Goal: Task Accomplishment & Management: Complete application form

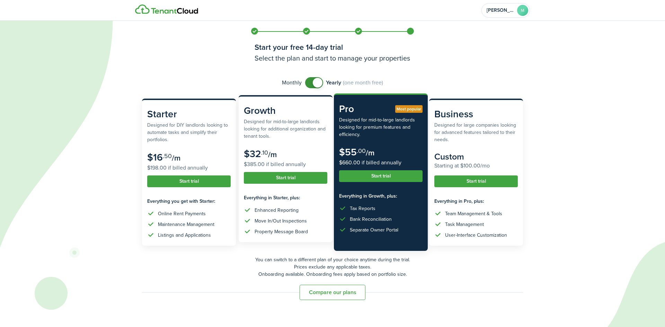
click at [298, 177] on button "Start trial" at bounding box center [286, 178] width 84 height 12
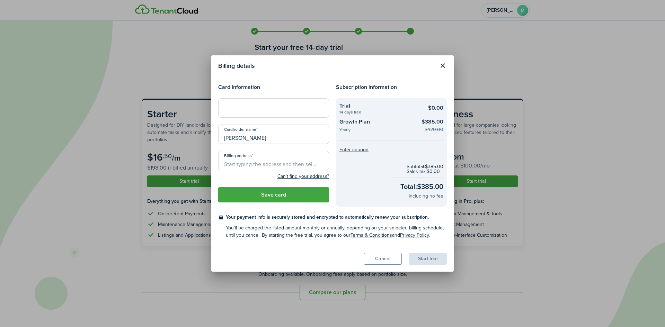
click at [233, 165] on input "Billing address" at bounding box center [273, 160] width 111 height 19
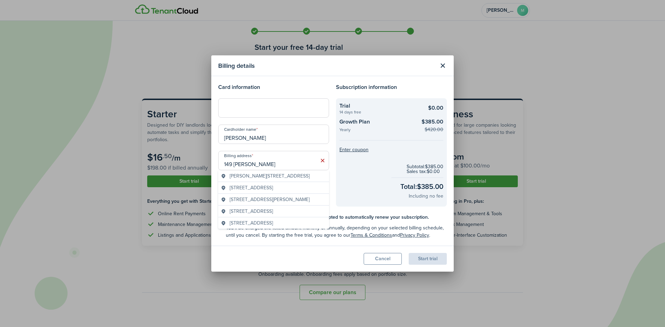
click at [265, 203] on span "[STREET_ADDRESS][PERSON_NAME]" at bounding box center [270, 199] width 80 height 7
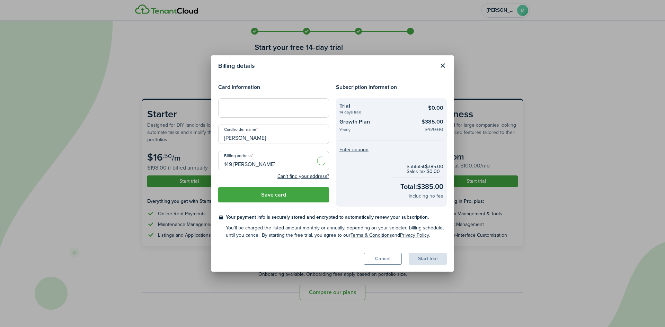
type input "[STREET_ADDRESS][PERSON_NAME][PERSON_NAME]"
click at [353, 151] on button "Enter coupon" at bounding box center [354, 150] width 29 height 5
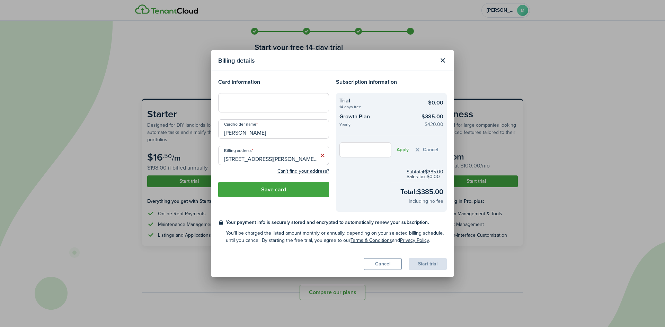
click at [348, 149] on input "text" at bounding box center [366, 149] width 52 height 15
type input "G2exclusive"
click at [405, 149] on button "Apply" at bounding box center [403, 150] width 12 height 6
click at [277, 192] on button "Save card" at bounding box center [273, 189] width 111 height 15
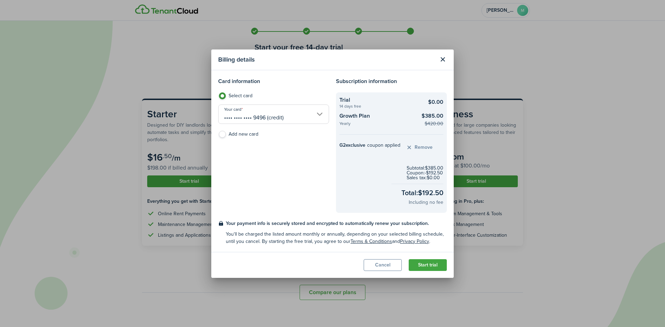
click at [431, 263] on button "Start trial" at bounding box center [428, 266] width 38 height 12
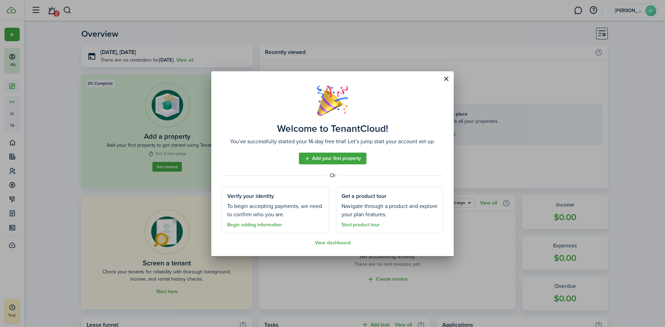
click at [345, 159] on link "Add your first property" at bounding box center [333, 159] width 68 height 12
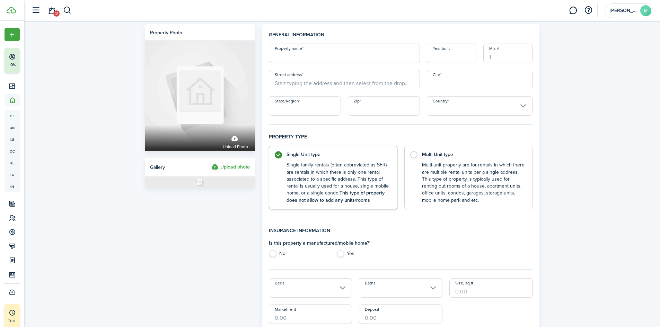
click at [299, 56] on input "Property name" at bounding box center [344, 53] width 151 height 19
click at [293, 56] on input "Property name" at bounding box center [344, 53] width 151 height 19
type input "Glencove"
click at [284, 85] on input "Street address" at bounding box center [344, 79] width 151 height 19
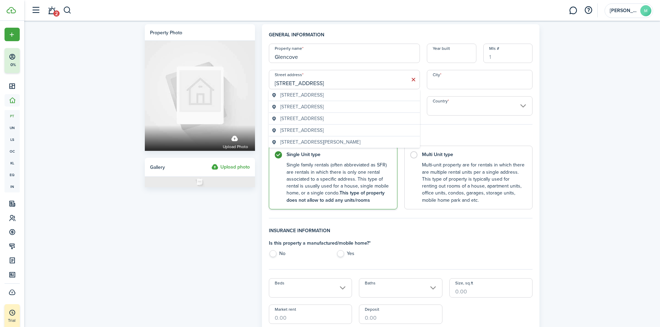
click at [295, 107] on span "[STREET_ADDRESS]" at bounding box center [301, 106] width 43 height 7
type input "[STREET_ADDRESS]"
type input "[GEOGRAPHIC_DATA]"
type input "SC"
type input "29681"
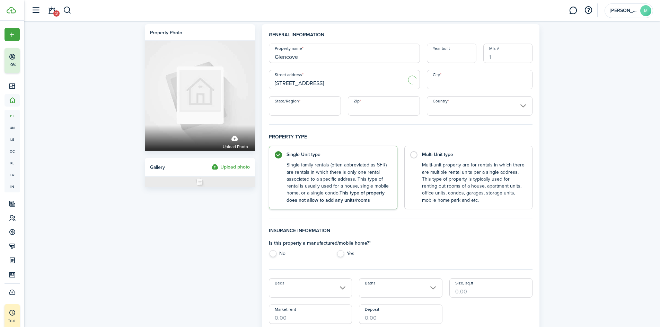
type input "[GEOGRAPHIC_DATA]"
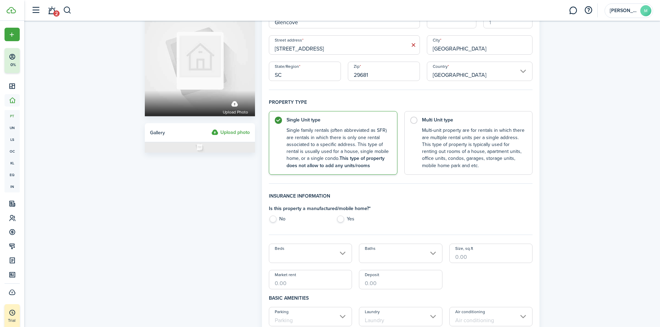
scroll to position [69, 0]
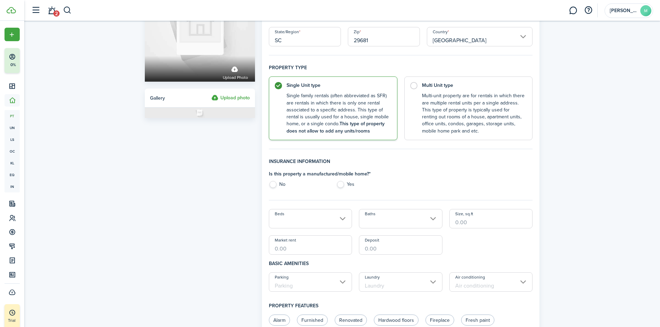
click at [277, 185] on label "No" at bounding box center [299, 186] width 61 height 10
radio input "true"
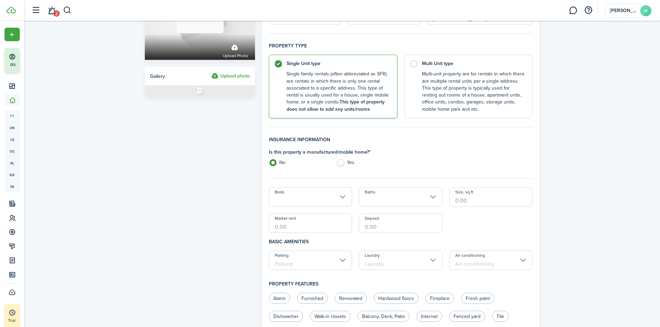
scroll to position [104, 0]
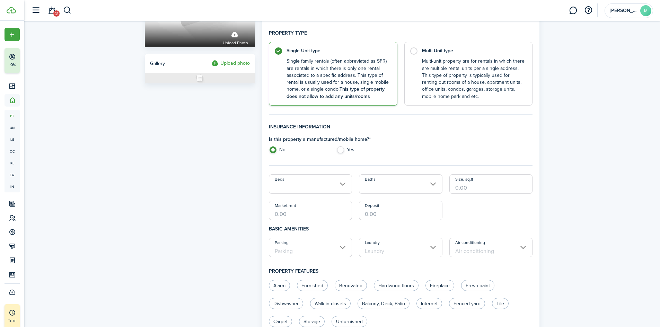
click at [337, 186] on input "Beds" at bounding box center [311, 184] width 84 height 19
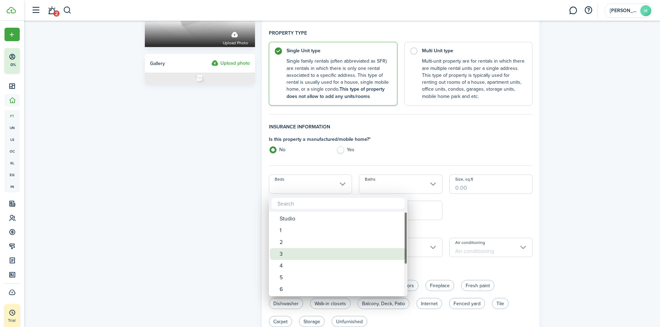
click at [281, 253] on div "3" at bounding box center [341, 254] width 123 height 12
type input "3"
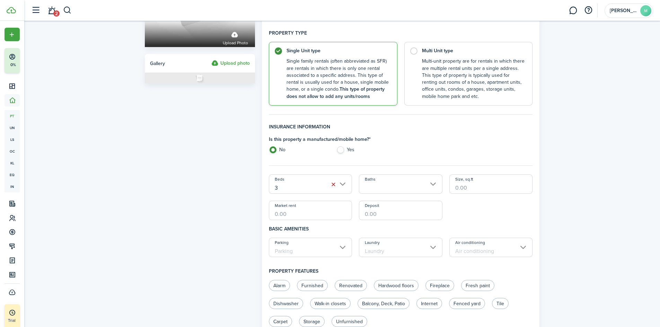
click at [402, 187] on input "Baths" at bounding box center [401, 184] width 84 height 19
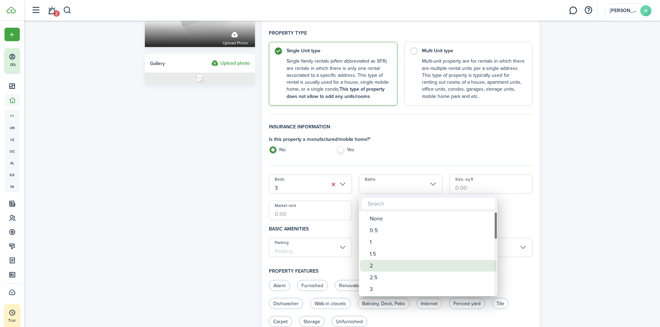
click at [373, 267] on div "2" at bounding box center [431, 266] width 123 height 12
type input "2"
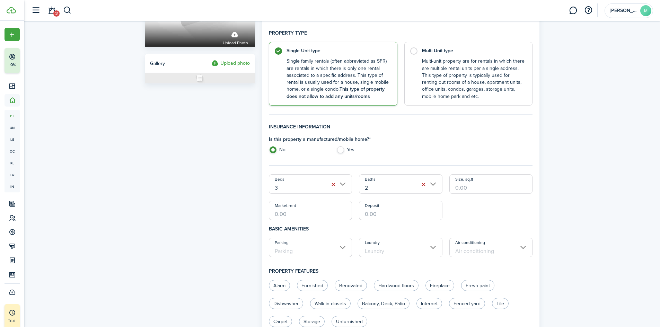
click at [456, 190] on input "Size, sq.ft" at bounding box center [491, 184] width 84 height 19
type input "1,845"
click at [322, 249] on input "Parking" at bounding box center [311, 247] width 84 height 19
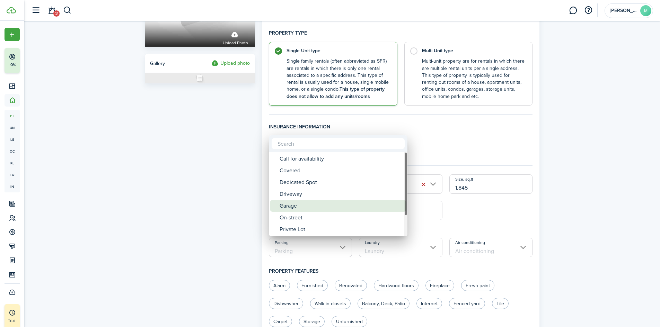
click at [300, 207] on div "Garage" at bounding box center [341, 206] width 123 height 12
type input "Garage"
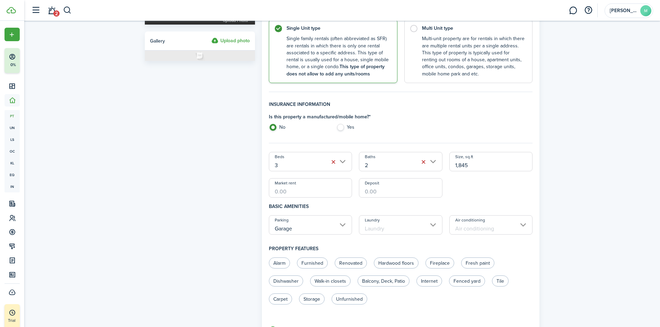
scroll to position [139, 0]
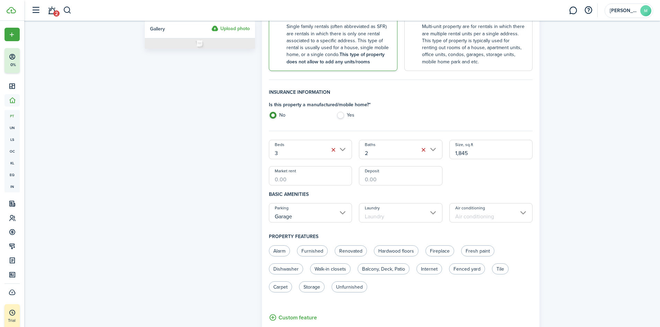
click at [298, 179] on input "Market rent" at bounding box center [311, 175] width 84 height 19
click at [309, 184] on input "$1,650.00" at bounding box center [311, 175] width 84 height 19
drag, startPoint x: 310, startPoint y: 173, endPoint x: 260, endPoint y: 185, distance: 51.9
click at [260, 185] on div "General information Property name Glencove Year built [GEOGRAPHIC_DATA] address…" at bounding box center [401, 208] width 285 height 644
click at [308, 178] on input "$1,673.00" at bounding box center [311, 175] width 84 height 19
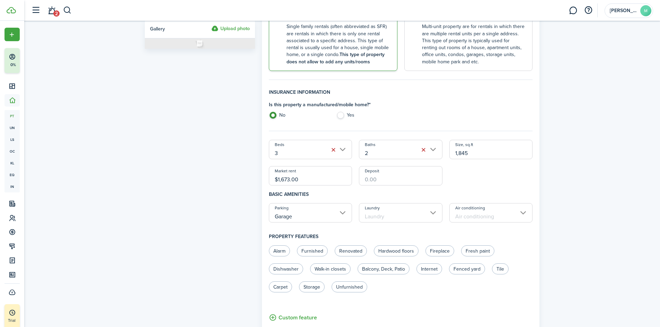
drag, startPoint x: 308, startPoint y: 178, endPoint x: 270, endPoint y: 181, distance: 37.5
click at [270, 181] on input "$1,673.00" at bounding box center [311, 175] width 84 height 19
type input "$1,708.00"
click at [217, 211] on div "Property photo Upload photo Gallery Upload photo" at bounding box center [199, 208] width 117 height 644
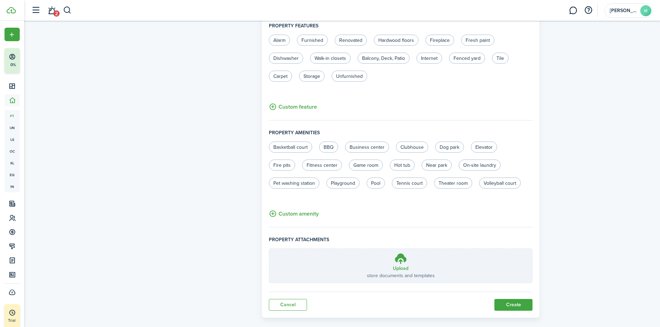
scroll to position [359, 0]
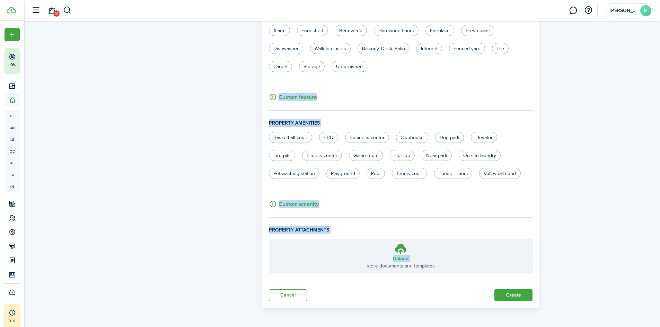
drag, startPoint x: 219, startPoint y: 243, endPoint x: 63, endPoint y: 229, distance: 156.6
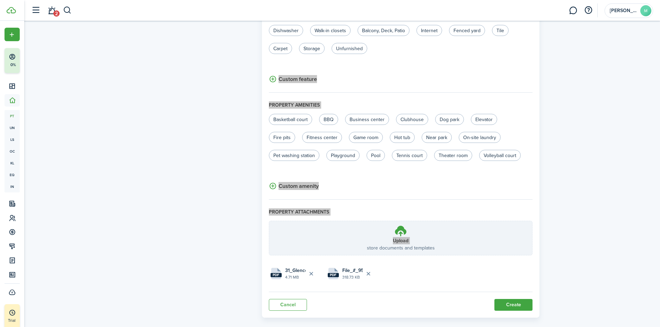
scroll to position [387, 0]
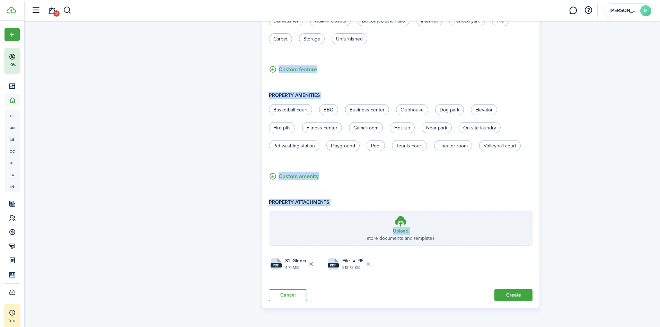
click at [514, 295] on button "Create" at bounding box center [514, 296] width 38 height 12
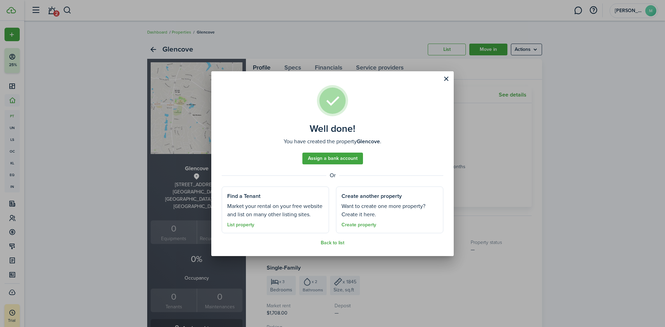
click at [449, 79] on button "Close modal" at bounding box center [446, 79] width 12 height 12
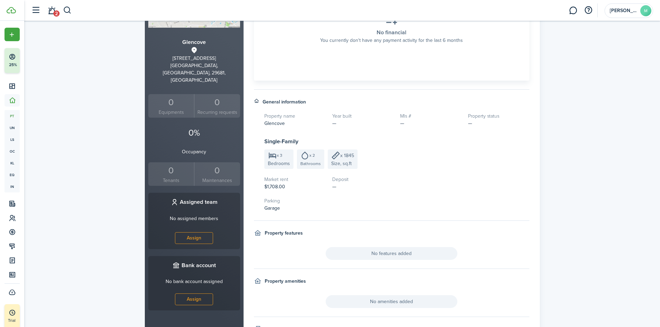
scroll to position [139, 0]
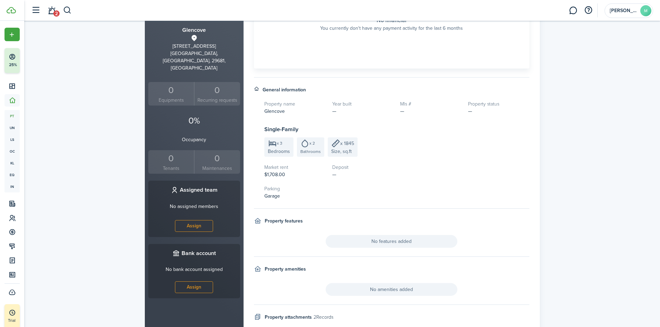
click at [192, 282] on link "Assign" at bounding box center [194, 288] width 38 height 12
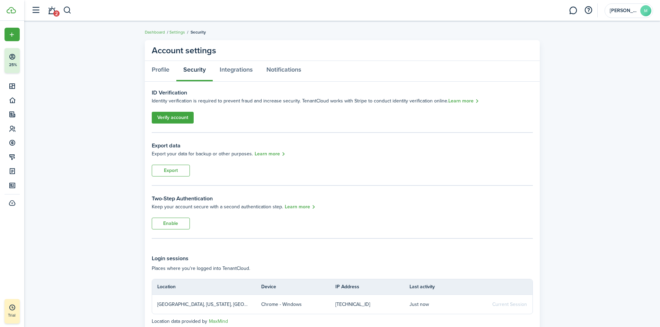
scroll to position [29, 0]
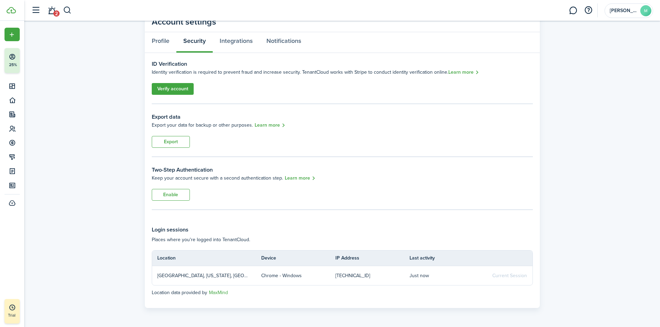
click at [172, 89] on link "Verify account" at bounding box center [173, 89] width 42 height 12
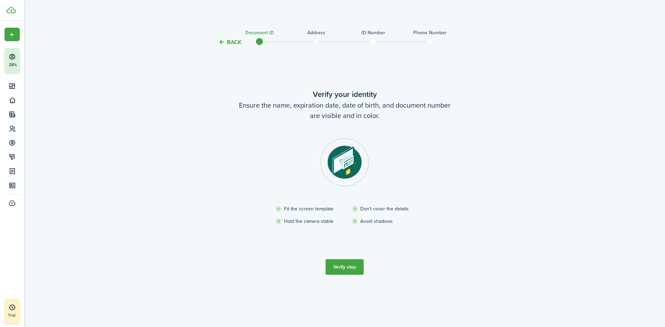
click at [344, 267] on button "Verify step" at bounding box center [345, 268] width 38 height 16
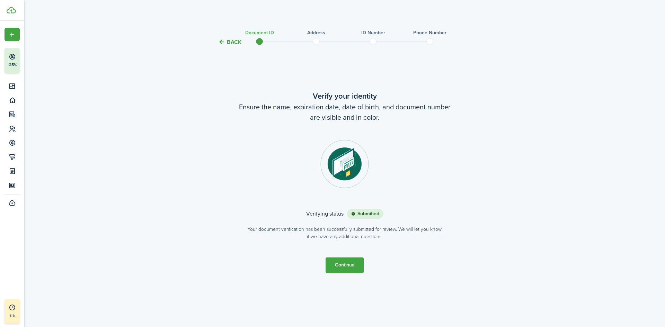
click at [344, 270] on button "Continue" at bounding box center [345, 266] width 38 height 16
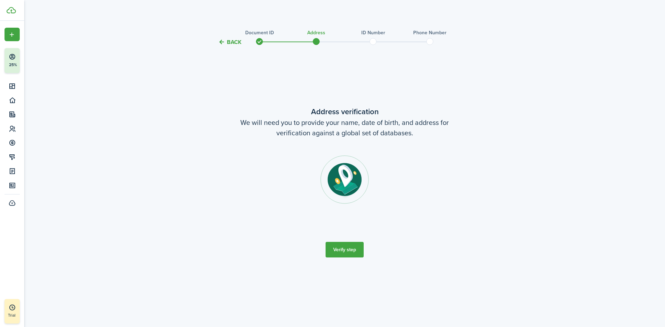
click at [349, 247] on button "Verify step" at bounding box center [345, 250] width 38 height 16
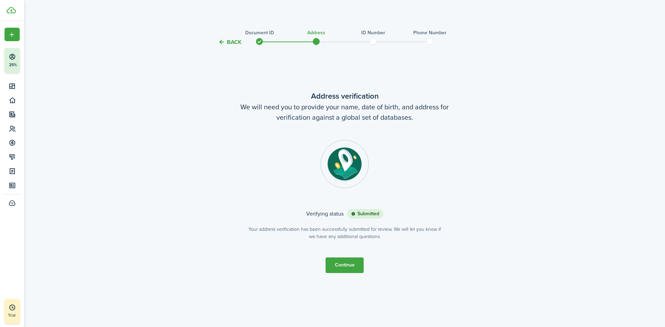
click at [350, 264] on button "Continue" at bounding box center [345, 266] width 38 height 16
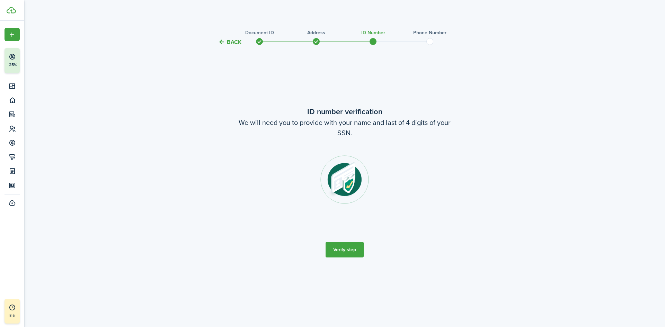
click at [350, 246] on button "Verify step" at bounding box center [345, 250] width 38 height 16
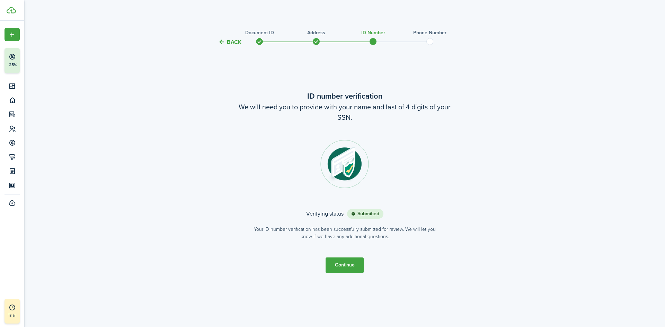
click at [347, 266] on button "Continue" at bounding box center [345, 266] width 38 height 16
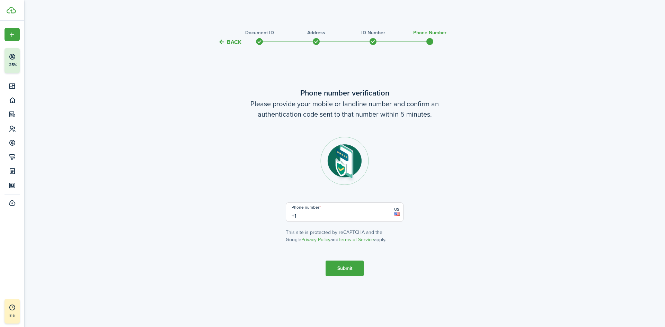
click at [312, 215] on input "+1" at bounding box center [345, 212] width 118 height 19
type input "[PHONE_NUMBER]"
click at [345, 272] on button "Submit" at bounding box center [345, 269] width 38 height 16
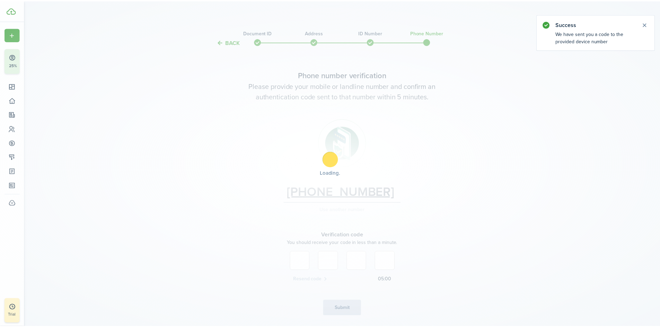
scroll to position [22, 0]
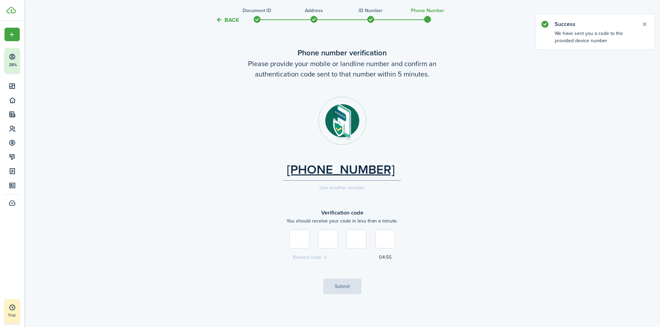
type input "4"
type input "6"
type input "0"
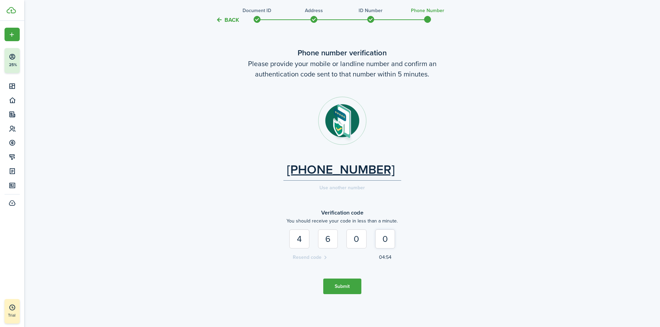
type input "0"
click at [344, 286] on button "Submit" at bounding box center [342, 287] width 38 height 16
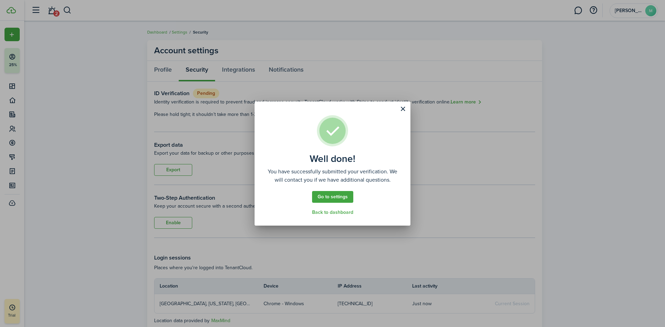
click at [404, 110] on button "Close modal" at bounding box center [403, 109] width 12 height 12
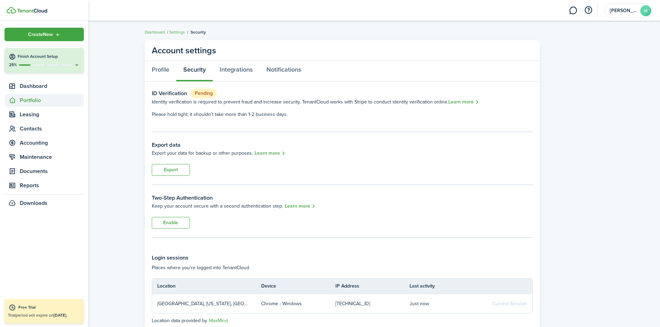
click at [28, 101] on span "Portfolio" at bounding box center [52, 100] width 64 height 8
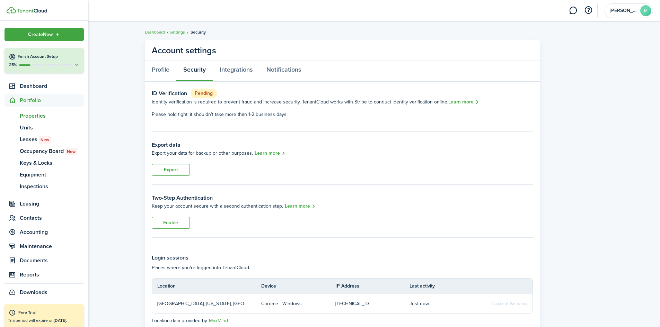
click at [29, 113] on span "Properties" at bounding box center [52, 116] width 64 height 8
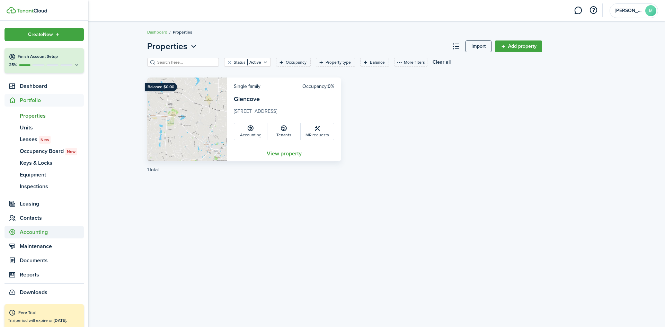
click at [34, 235] on span "Accounting" at bounding box center [52, 232] width 64 height 8
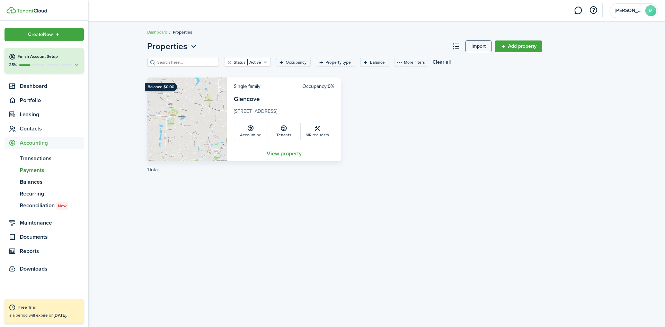
click at [36, 169] on span "Payments" at bounding box center [52, 170] width 64 height 8
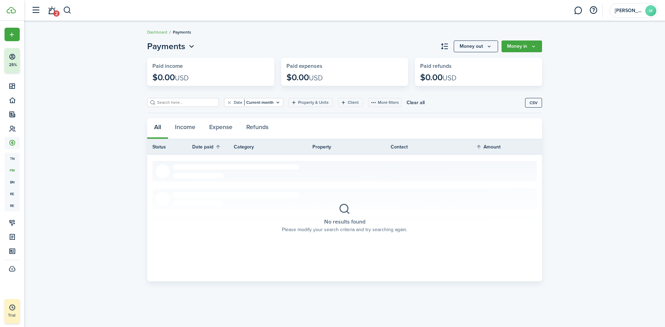
click at [528, 47] on button "Money in" at bounding box center [522, 47] width 41 height 12
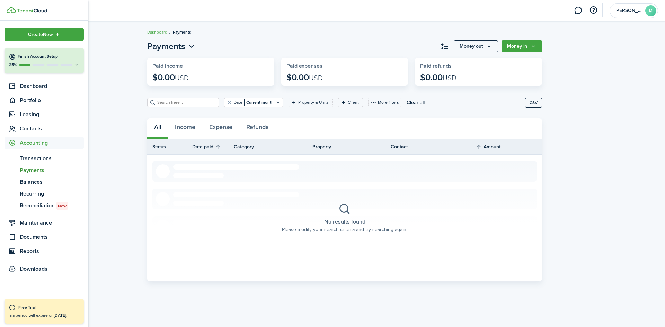
click at [27, 35] on div "Create New" at bounding box center [44, 35] width 79 height 14
click at [105, 48] on button "Invite to apply" at bounding box center [120, 46] width 61 height 12
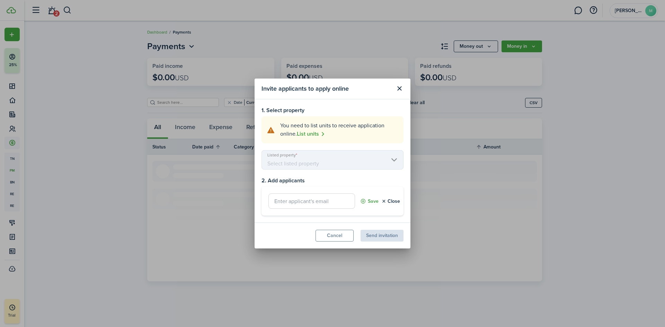
click at [399, 89] on button "Close modal" at bounding box center [400, 89] width 12 height 12
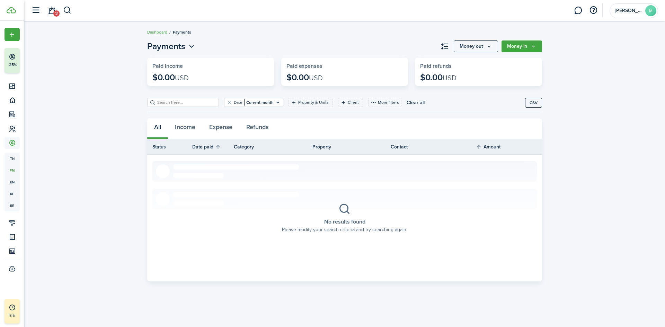
click at [53, 12] on link "2" at bounding box center [51, 11] width 13 height 18
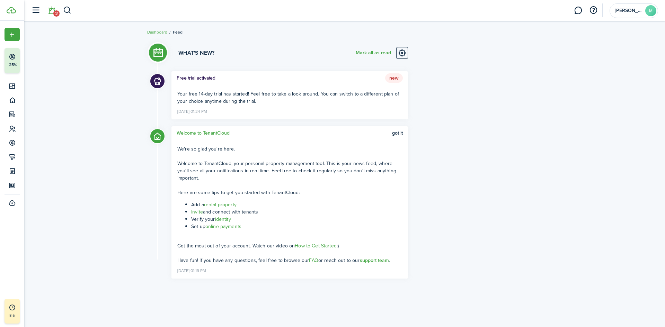
click at [195, 212] on link "Invite" at bounding box center [197, 212] width 12 height 7
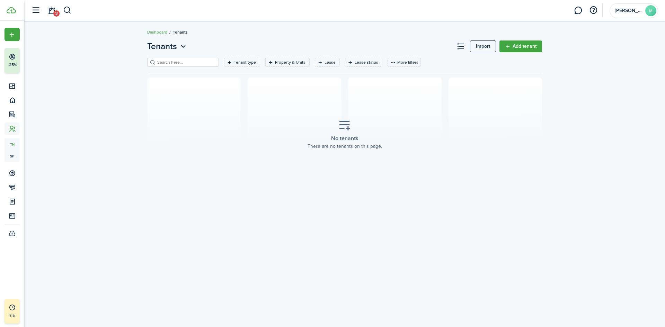
click at [523, 46] on link "Add tenant" at bounding box center [521, 47] width 43 height 12
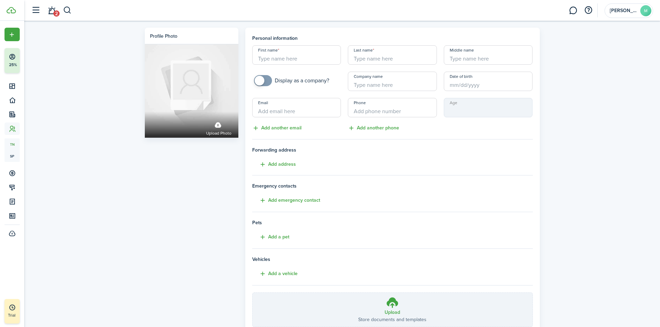
click at [282, 56] on input "First name" at bounding box center [296, 54] width 89 height 19
type input "[PERSON_NAME]"
drag, startPoint x: 283, startPoint y: 58, endPoint x: 241, endPoint y: 62, distance: 41.9
click at [241, 62] on div "Profile photo Upload photo Personal information First name [PERSON_NAME] Last n…" at bounding box center [342, 194] width 402 height 333
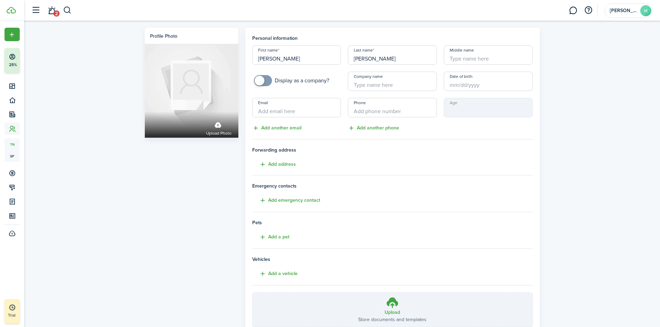
type input "[PERSON_NAME]"
click at [465, 60] on input "Middle name" at bounding box center [488, 54] width 89 height 19
click at [450, 86] on input "Date of birth" at bounding box center [488, 81] width 89 height 19
type input "[PERSON_NAME]"
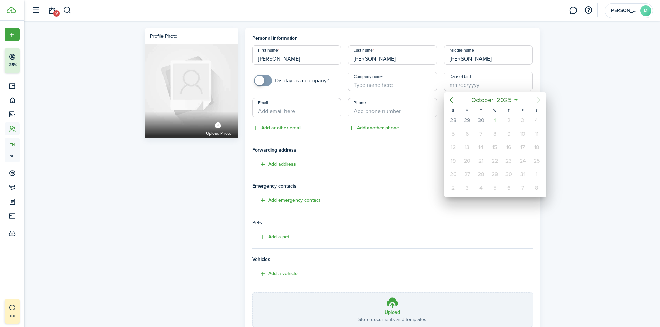
click at [450, 86] on div at bounding box center [330, 164] width 771 height 438
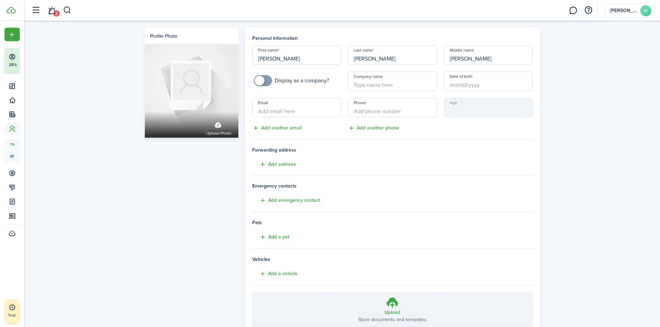
click at [453, 85] on input "Date of birth" at bounding box center [488, 81] width 89 height 19
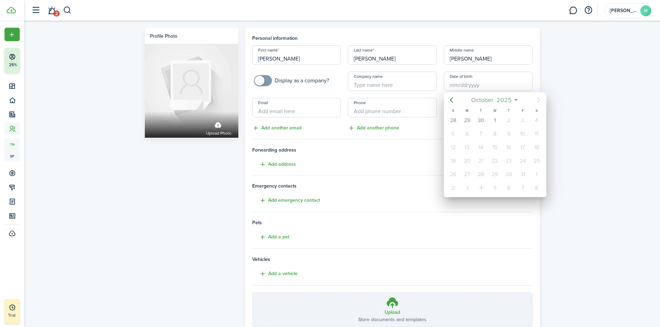
click at [495, 101] on span "October" at bounding box center [482, 100] width 25 height 12
click at [499, 100] on span "2025" at bounding box center [491, 100] width 18 height 12
click at [453, 102] on icon "Previous page" at bounding box center [451, 100] width 8 height 8
click at [526, 118] on div "1996" at bounding box center [527, 118] width 25 height 11
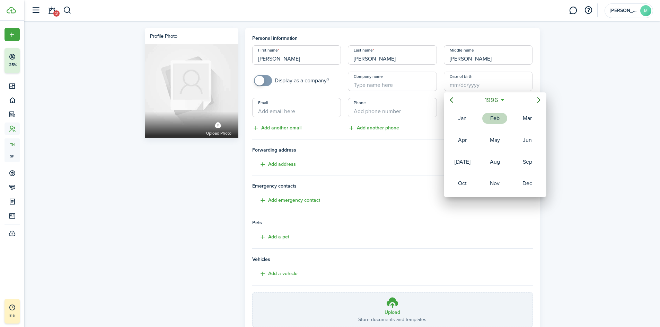
click at [500, 121] on div "Feb" at bounding box center [494, 118] width 25 height 11
click at [493, 134] on div "7" at bounding box center [495, 134] width 10 height 10
type input "[DATE]"
type input "29"
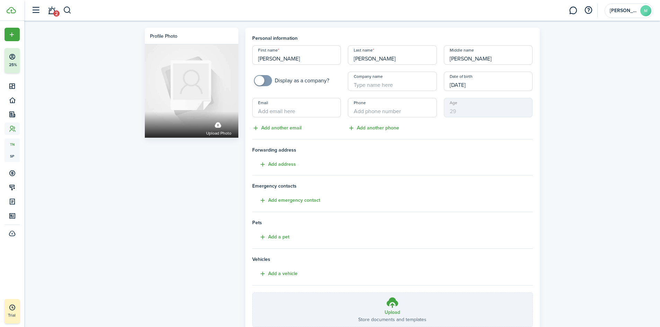
click at [285, 111] on input "Email" at bounding box center [296, 107] width 89 height 19
type input "[EMAIL_ADDRESS][DOMAIN_NAME]"
click at [361, 113] on input "+1" at bounding box center [392, 107] width 89 height 19
type input "[PHONE_NUMBER]"
click at [276, 129] on button "Add another email" at bounding box center [276, 128] width 49 height 8
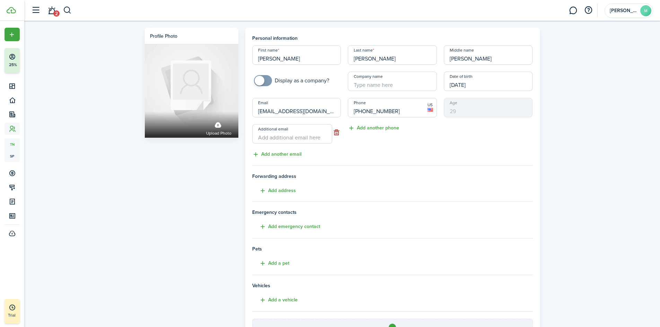
click at [373, 130] on button "Add another phone" at bounding box center [373, 128] width 51 height 8
click at [264, 138] on input "Additional email" at bounding box center [292, 133] width 80 height 19
click at [273, 137] on input "Additional email" at bounding box center [292, 133] width 80 height 19
type input "[EMAIL_ADDRESS][DOMAIN_NAME]"
click at [358, 137] on input "+1" at bounding box center [388, 133] width 80 height 19
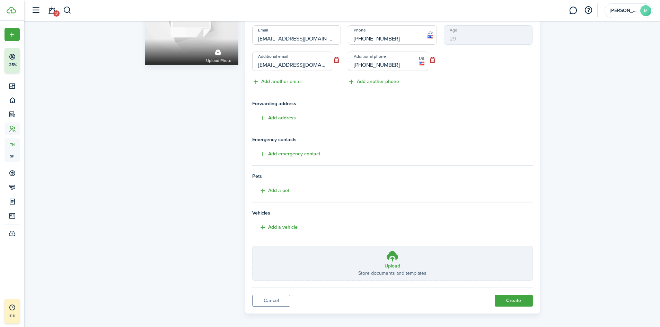
scroll to position [78, 0]
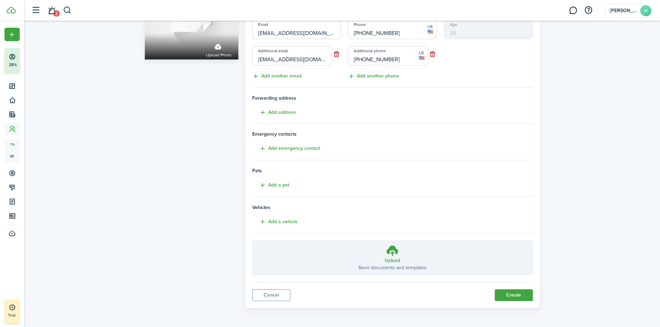
type input "[PHONE_NUMBER]"
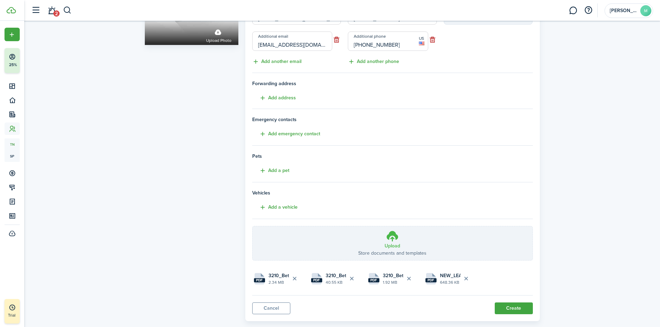
scroll to position [106, 0]
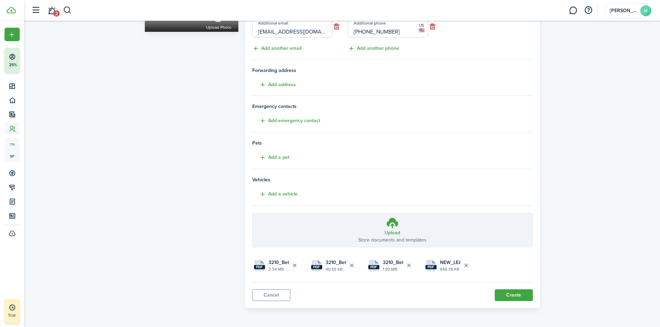
click at [524, 295] on button "Create" at bounding box center [514, 296] width 38 height 12
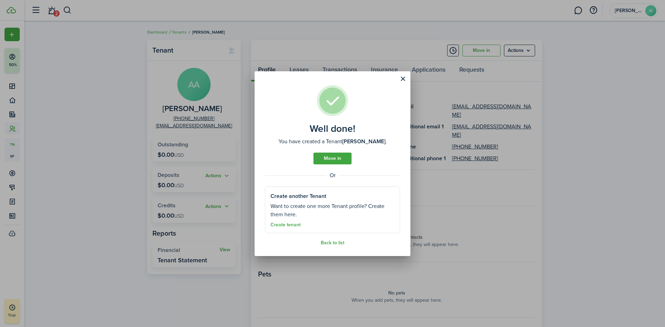
click at [404, 82] on button "Close modal" at bounding box center [403, 79] width 12 height 12
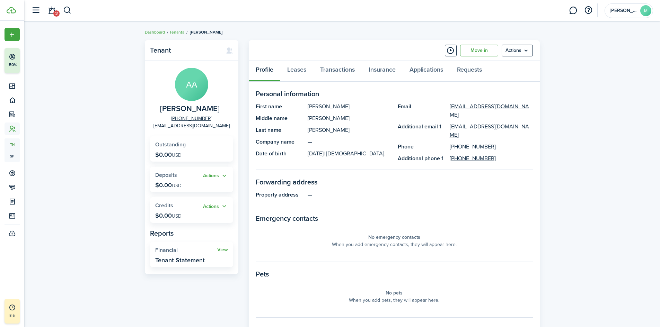
click at [522, 54] on menu-btn "Actions" at bounding box center [517, 51] width 31 height 12
click at [513, 180] on panel-main-section-title "Forwarding address" at bounding box center [394, 182] width 277 height 10
click at [484, 55] on link "Move in" at bounding box center [479, 51] width 38 height 12
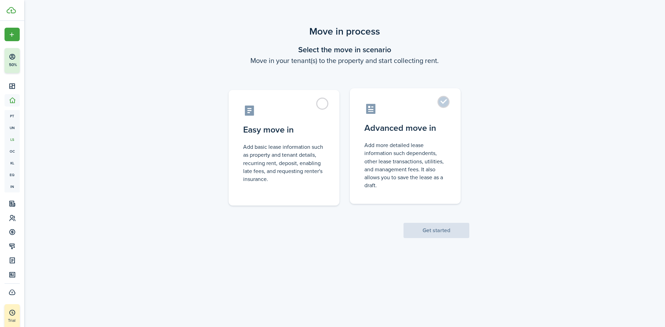
click at [447, 100] on label "Advanced move in Add more detailed lease information such dependents, other lea…" at bounding box center [405, 146] width 111 height 116
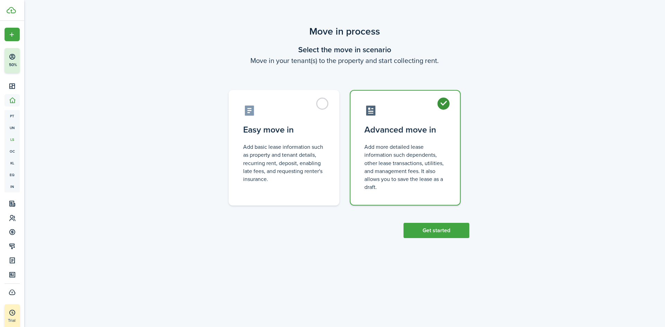
radio input "true"
click at [447, 235] on button "Get started" at bounding box center [437, 230] width 66 height 15
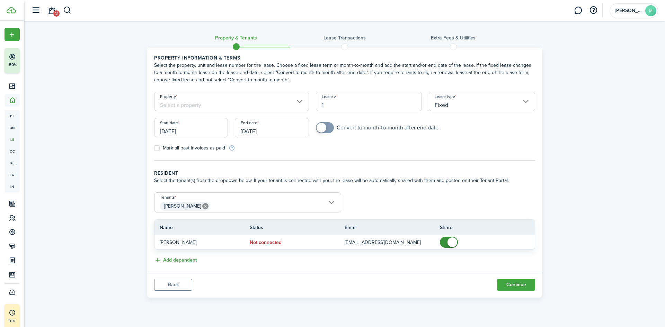
click at [301, 101] on input "Property" at bounding box center [231, 101] width 155 height 19
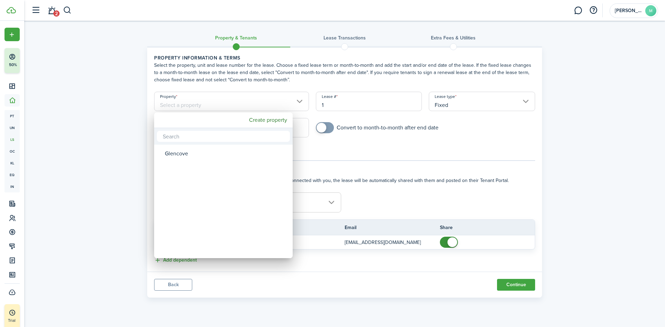
click at [301, 101] on div at bounding box center [333, 164] width 776 height 438
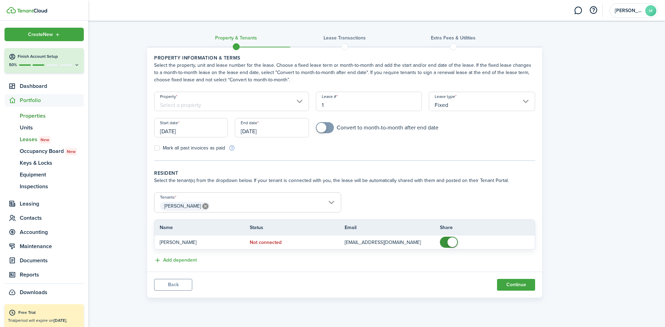
click at [33, 116] on span "Properties" at bounding box center [52, 116] width 64 height 8
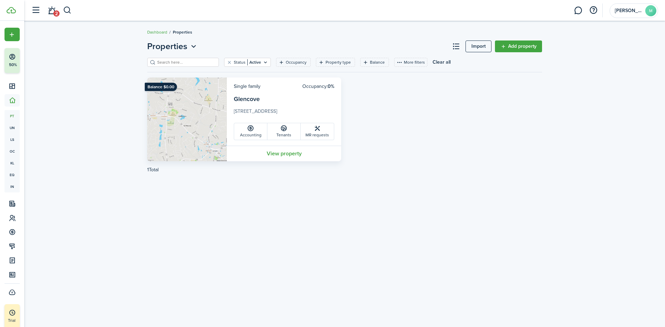
click at [516, 42] on link "Add property" at bounding box center [518, 47] width 47 height 12
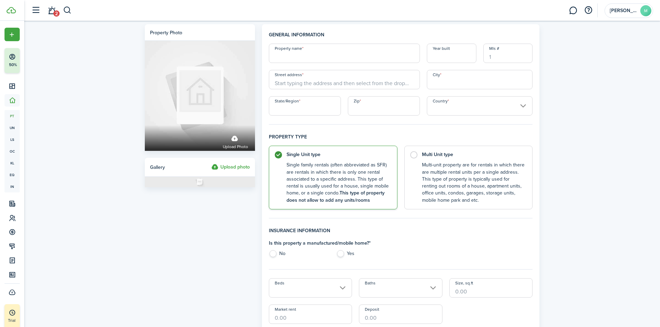
click at [296, 56] on input "Property name" at bounding box center [344, 53] width 151 height 19
type input "3"
type input "Bethel Rd"
click at [282, 81] on input "Street address" at bounding box center [344, 79] width 151 height 19
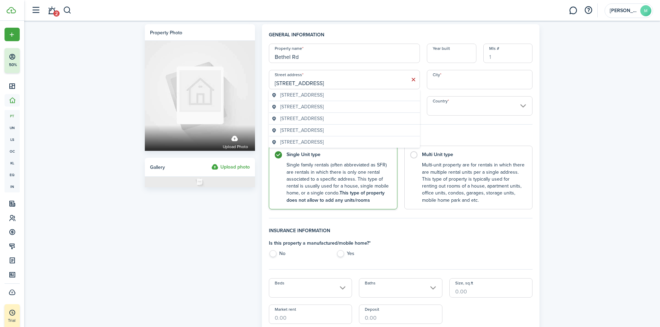
click at [308, 98] on span "[STREET_ADDRESS]" at bounding box center [301, 94] width 43 height 7
type input "[STREET_ADDRESS]"
type input "[GEOGRAPHIC_DATA]"
type input "SC"
type input "29681"
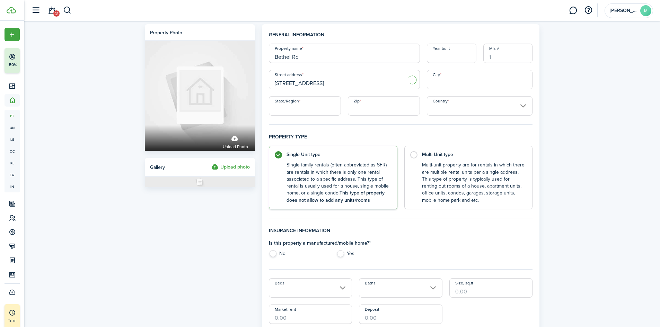
type input "[GEOGRAPHIC_DATA]"
click at [344, 83] on input "[STREET_ADDRESS]" at bounding box center [344, 79] width 151 height 19
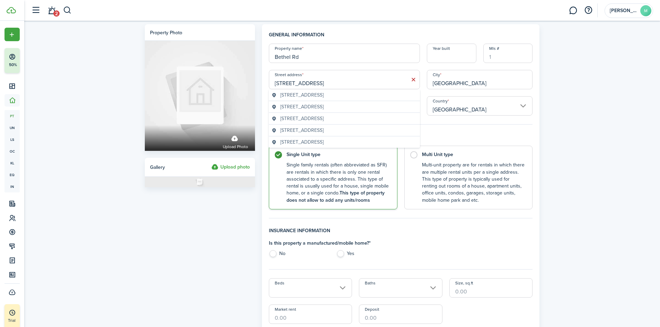
type input "[STREET_ADDRESS]"
click at [497, 135] on h4 "Property type" at bounding box center [401, 139] width 264 height 12
click at [415, 153] on label "Multi Unit type Multi-unit property are for rentals in which there are multiple…" at bounding box center [468, 176] width 129 height 64
radio input "false"
radio input "true"
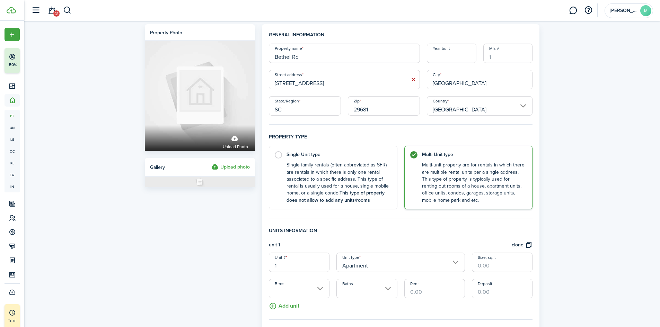
click at [466, 134] on h4 "Property type" at bounding box center [401, 139] width 264 height 12
click at [415, 156] on label "Multi Unit type Multi-unit property are for rentals in which there are multiple…" at bounding box center [468, 178] width 129 height 64
click at [275, 153] on label "Single Unit type Single family rentals (often abbreviated as SFR) are rentals i…" at bounding box center [333, 176] width 129 height 64
radio input "true"
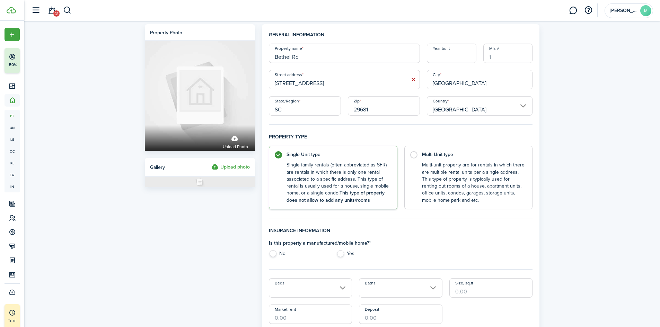
drag, startPoint x: 413, startPoint y: 155, endPoint x: 359, endPoint y: 130, distance: 60.5
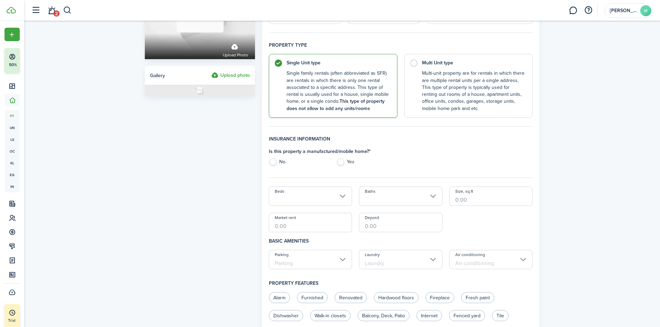
scroll to position [104, 0]
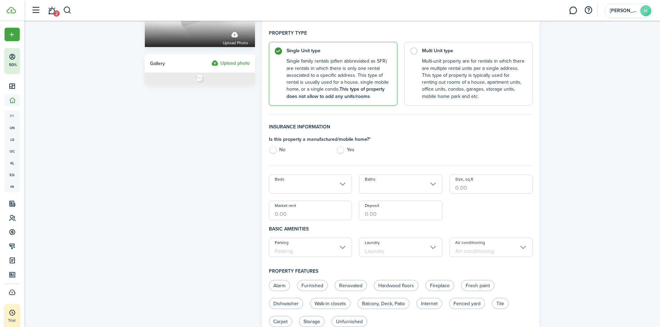
click at [274, 151] on label "No" at bounding box center [299, 152] width 61 height 10
radio input "true"
click at [282, 185] on input "Beds" at bounding box center [311, 184] width 84 height 19
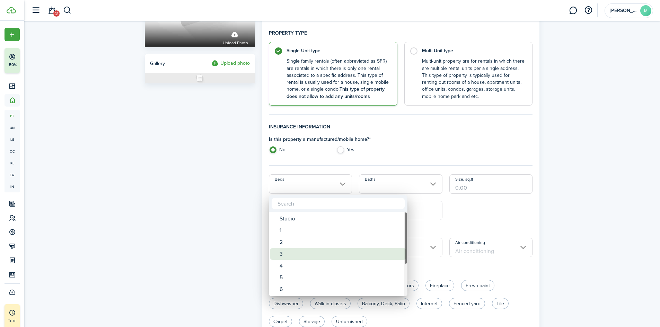
click at [280, 257] on div "3" at bounding box center [341, 254] width 123 height 12
type input "3"
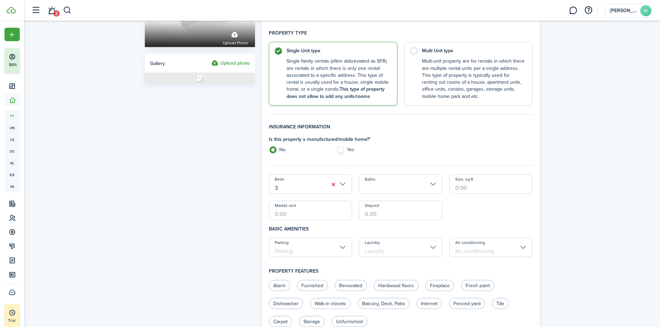
click at [381, 190] on input "Baths" at bounding box center [401, 184] width 84 height 19
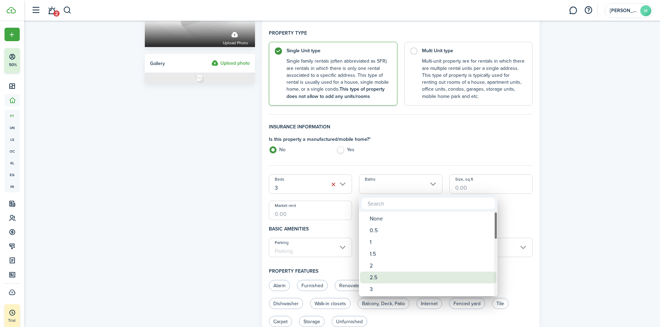
click at [374, 278] on div "2.5" at bounding box center [431, 278] width 123 height 12
type input "2.5"
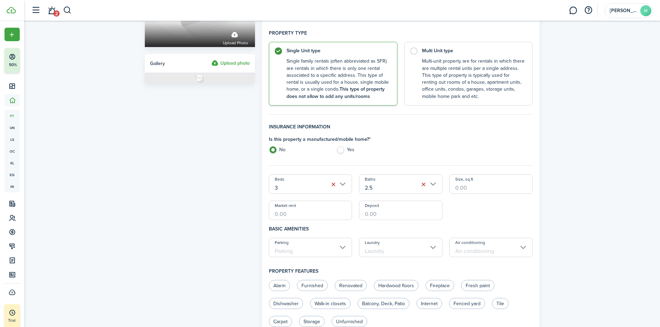
click at [457, 192] on input "Size, sq.ft" at bounding box center [491, 184] width 84 height 19
type input "1,650"
click at [274, 213] on input "Market rent" at bounding box center [311, 210] width 84 height 19
click at [318, 255] on input "Parking" at bounding box center [311, 247] width 84 height 19
type input "$1,595.00"
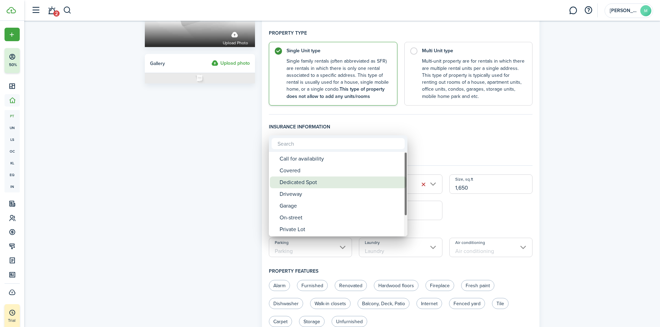
click at [314, 185] on div "Dedicated Spot" at bounding box center [341, 183] width 123 height 12
type input "Dedicated Spot"
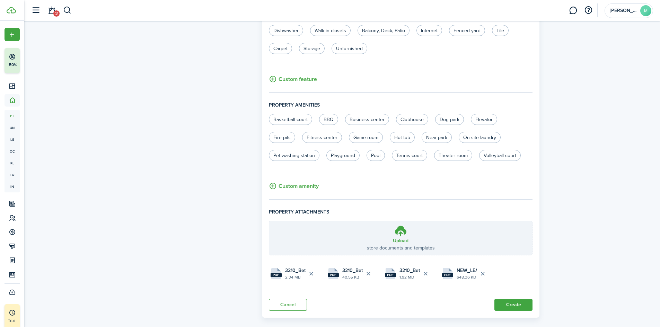
scroll to position [387, 0]
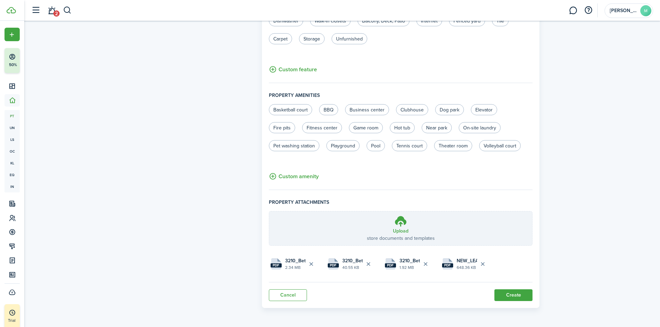
click at [506, 295] on button "Create" at bounding box center [514, 296] width 38 height 12
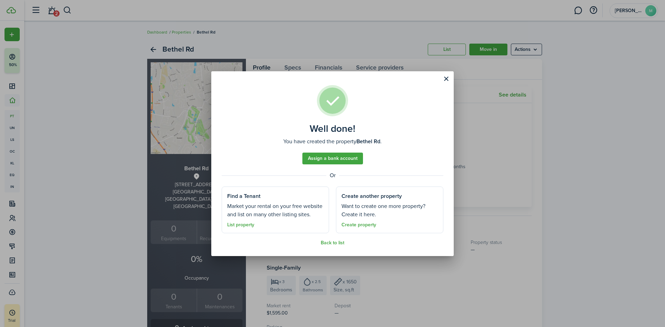
click at [447, 80] on button "Close modal" at bounding box center [446, 79] width 12 height 12
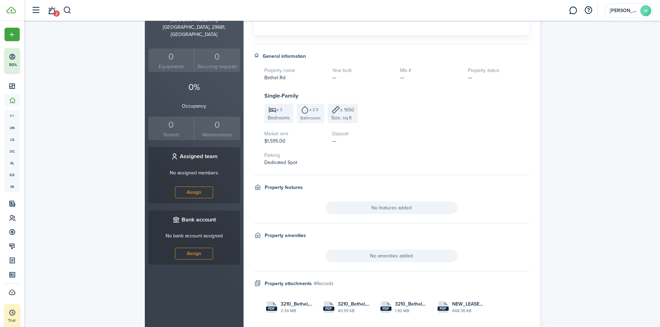
scroll to position [173, 0]
click at [196, 247] on link "Assign" at bounding box center [194, 253] width 38 height 12
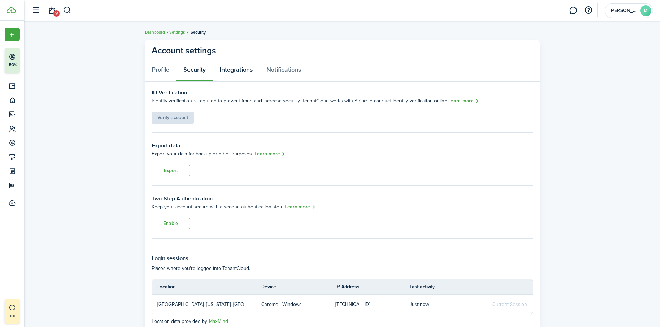
click at [242, 71] on link "Integrations" at bounding box center [236, 71] width 47 height 21
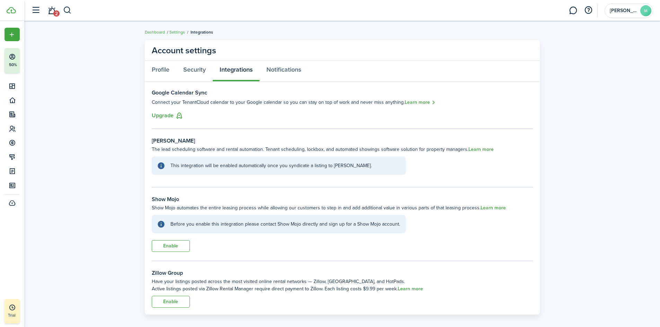
click at [482, 149] on link "Learn more" at bounding box center [481, 150] width 25 height 6
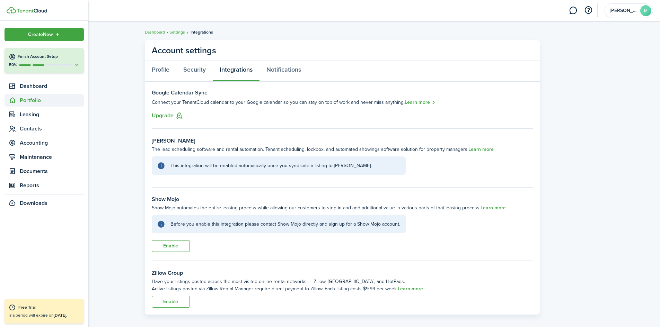
click at [30, 105] on span "Portfolio" at bounding box center [52, 100] width 64 height 8
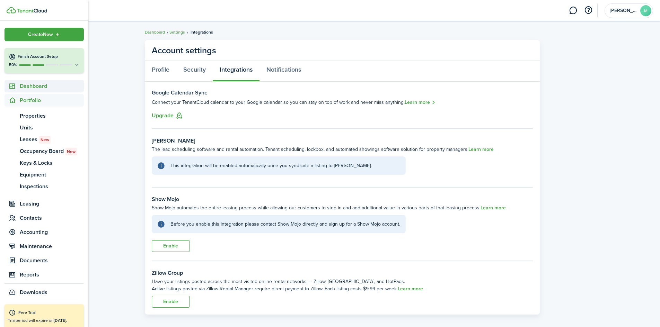
click at [29, 89] on span "Dashboard" at bounding box center [52, 86] width 64 height 8
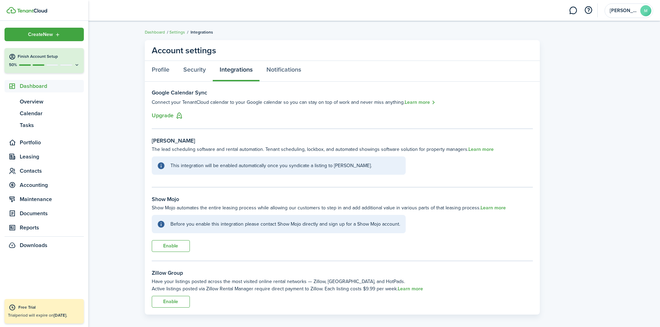
click at [29, 89] on span "Dashboard" at bounding box center [52, 86] width 64 height 8
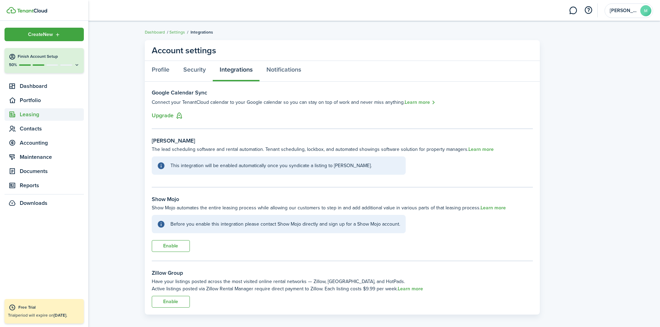
click at [31, 115] on span "Leasing" at bounding box center [52, 115] width 64 height 8
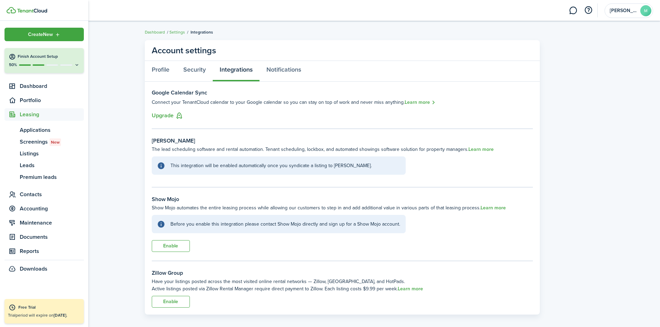
click at [31, 115] on span "Leasing" at bounding box center [52, 115] width 64 height 8
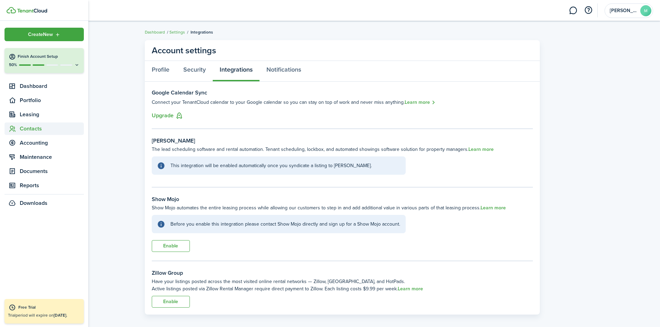
click at [31, 130] on span "Contacts" at bounding box center [52, 129] width 64 height 8
click at [30, 145] on span "Tenants" at bounding box center [52, 144] width 64 height 8
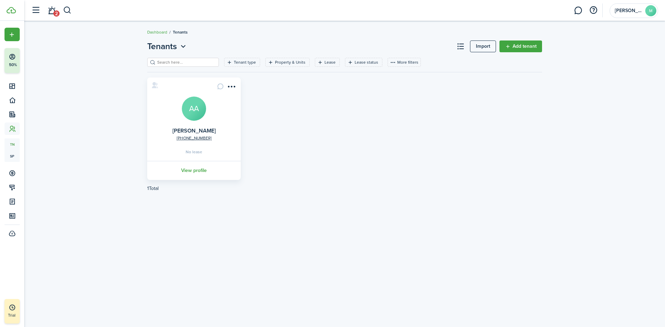
click at [234, 86] on menu-btn-icon "Open menu" at bounding box center [232, 87] width 12 height 12
click at [190, 126] on link "Move in" at bounding box center [206, 126] width 61 height 12
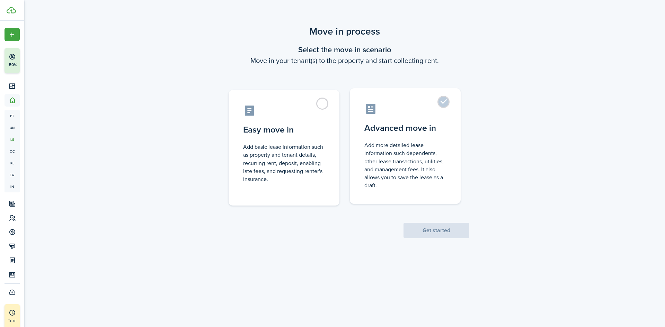
click at [445, 105] on label "Advanced move in Add more detailed lease information such dependents, other lea…" at bounding box center [405, 146] width 111 height 116
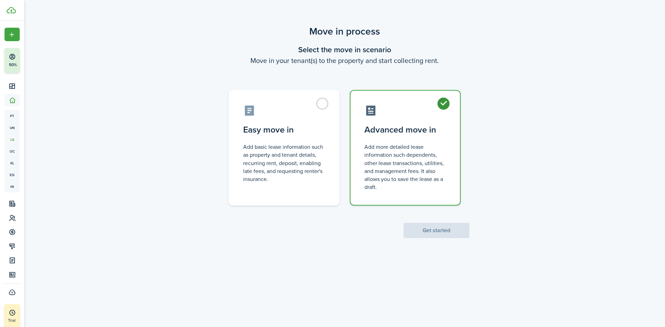
radio input "true"
click at [443, 230] on button "Get started" at bounding box center [437, 230] width 66 height 15
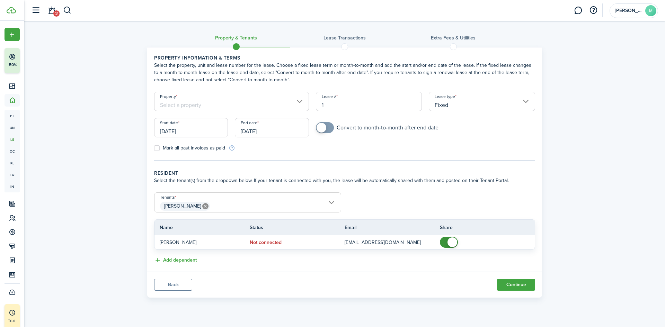
click at [207, 104] on input "Property" at bounding box center [231, 101] width 155 height 19
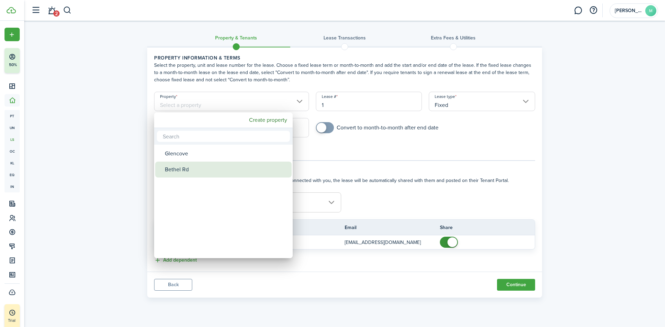
click at [185, 170] on div "Bethel Rd" at bounding box center [226, 170] width 123 height 16
type input "Bethel Rd"
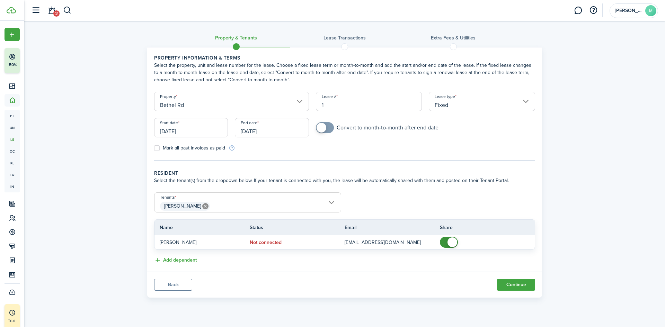
click at [201, 129] on input "[DATE]" at bounding box center [191, 127] width 74 height 19
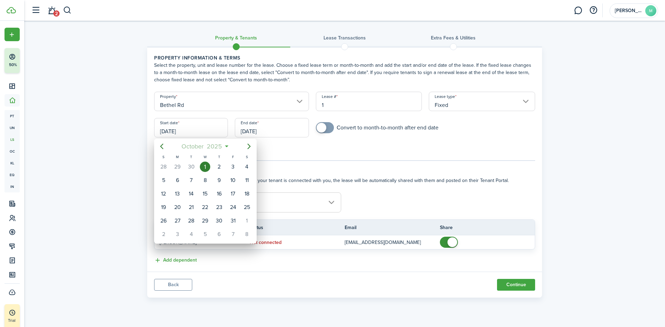
click at [199, 146] on span "October" at bounding box center [192, 146] width 25 height 12
click at [174, 186] on div "Apr" at bounding box center [172, 186] width 25 height 11
click at [233, 180] on div "11" at bounding box center [233, 180] width 10 height 10
type input "[DATE]"
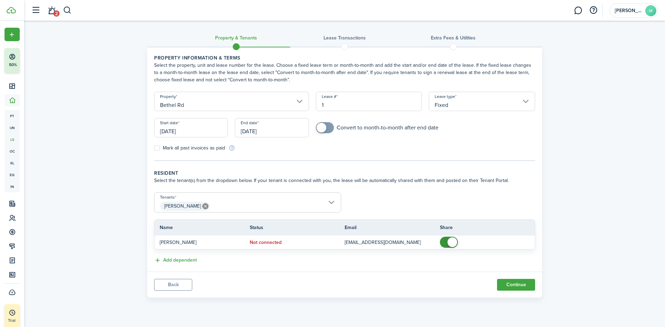
click at [261, 131] on input "[DATE]" at bounding box center [272, 127] width 74 height 19
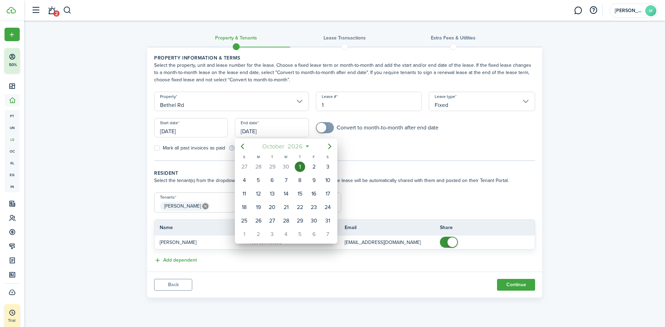
click at [277, 146] on span "October" at bounding box center [273, 146] width 25 height 12
click at [257, 187] on div "Apr" at bounding box center [253, 186] width 25 height 11
click at [298, 221] on div "30" at bounding box center [300, 221] width 10 height 10
type input "[DATE]"
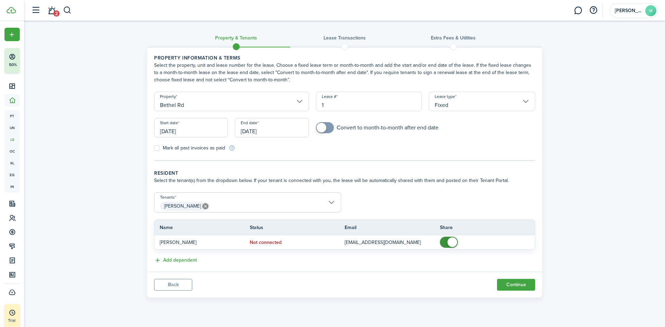
click at [381, 153] on tc-wizard-step "Property information & terms Select the property, unit and lease number for the…" at bounding box center [344, 107] width 381 height 107
click at [175, 261] on button "Add dependent" at bounding box center [175, 261] width 43 height 8
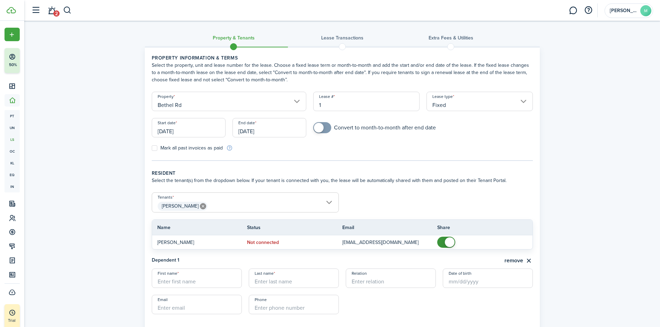
click at [173, 280] on input "First name" at bounding box center [197, 278] width 90 height 19
type input "[PERSON_NAME]"
click at [387, 280] on input "Relation" at bounding box center [391, 278] width 90 height 19
type input "Husband"
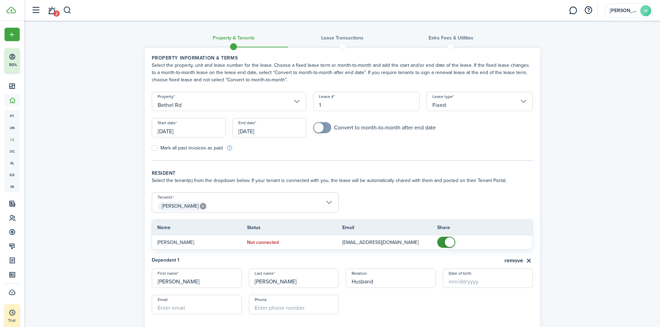
click at [452, 284] on input "Date of birth" at bounding box center [488, 278] width 90 height 19
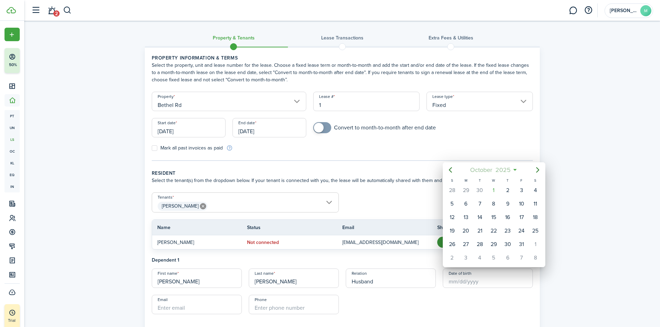
click at [505, 171] on span "2025" at bounding box center [503, 170] width 18 height 12
click at [494, 169] on span "2025" at bounding box center [490, 170] width 18 height 12
click at [494, 169] on span "[DATE] - [DATE]" at bounding box center [491, 170] width 44 height 12
click at [494, 169] on span "2025" at bounding box center [490, 170] width 18 height 12
click at [494, 169] on span "October" at bounding box center [481, 170] width 25 height 12
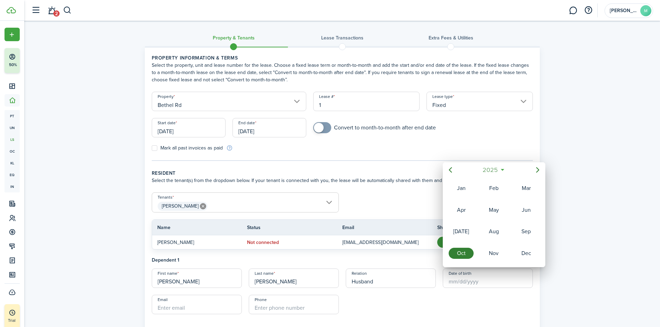
click at [494, 169] on span "2025" at bounding box center [490, 170] width 18 height 12
click at [450, 170] on icon "Previous page" at bounding box center [450, 170] width 8 height 8
click at [449, 169] on icon "Previous page" at bounding box center [450, 170] width 8 height 8
click at [526, 255] on div "1993" at bounding box center [526, 253] width 25 height 11
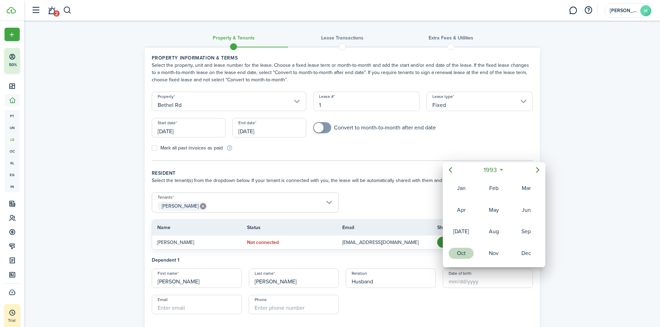
click at [462, 255] on div "Oct" at bounding box center [461, 253] width 25 height 11
click at [482, 204] on div "5" at bounding box center [480, 204] width 10 height 10
type input "[DATE]"
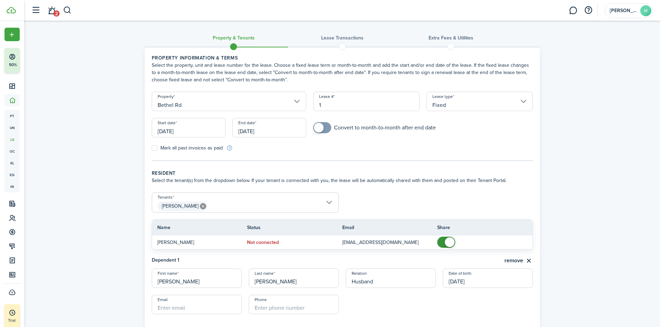
click at [171, 309] on input "Email" at bounding box center [197, 304] width 90 height 19
type input "[EMAIL_ADDRESS][DOMAIN_NAME]"
click at [264, 309] on input "+1" at bounding box center [294, 304] width 90 height 19
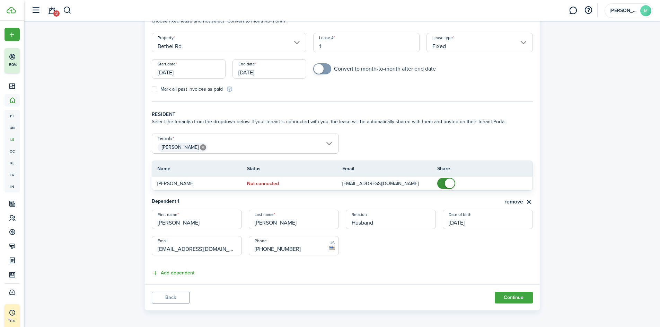
scroll to position [61, 0]
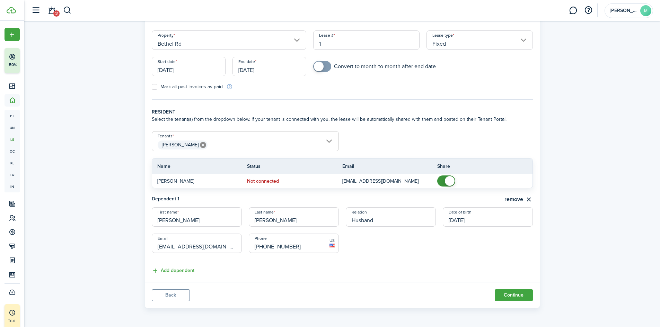
type input "[PHONE_NUMBER]"
click at [520, 297] on button "Continue" at bounding box center [514, 296] width 38 height 12
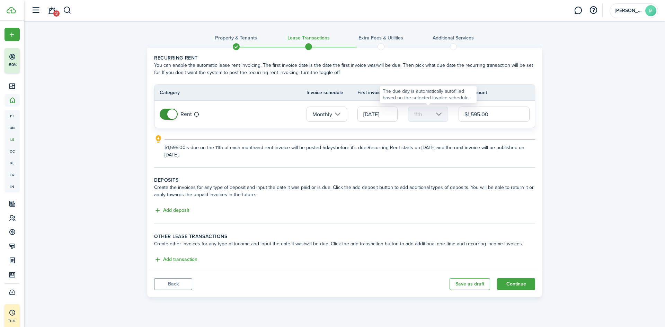
click at [435, 117] on mbsc-scroller "11th" at bounding box center [428, 114] width 40 height 15
click at [391, 115] on input "[DATE]" at bounding box center [378, 114] width 40 height 15
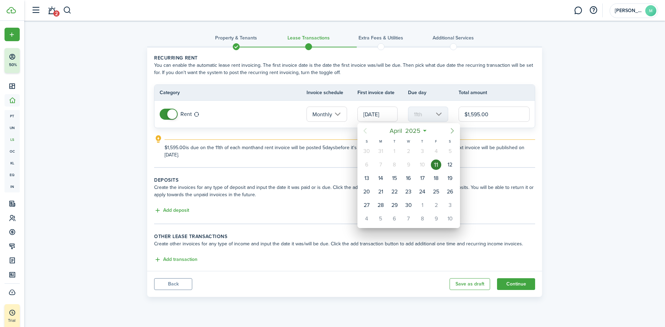
click at [451, 131] on icon "Next page" at bounding box center [452, 131] width 8 height 8
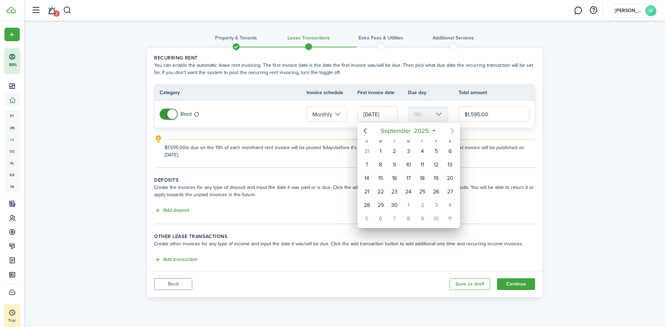
click at [451, 131] on icon "Next page" at bounding box center [452, 131] width 8 height 8
click at [408, 151] on div "1" at bounding box center [408, 151] width 10 height 10
type input "[DATE]"
type input "1st"
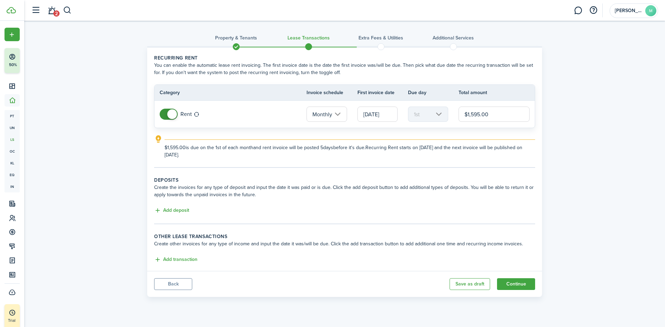
click at [176, 211] on button "Add deposit" at bounding box center [171, 211] width 35 height 8
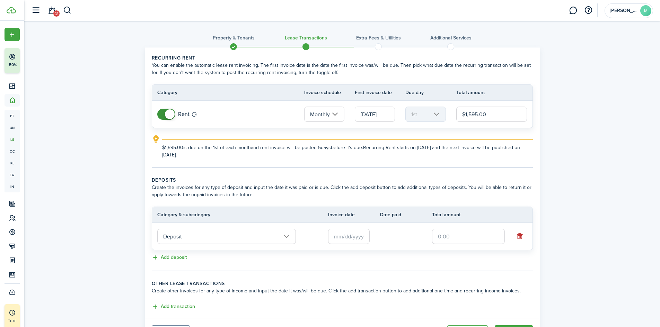
click at [255, 235] on input "Deposit" at bounding box center [226, 236] width 139 height 15
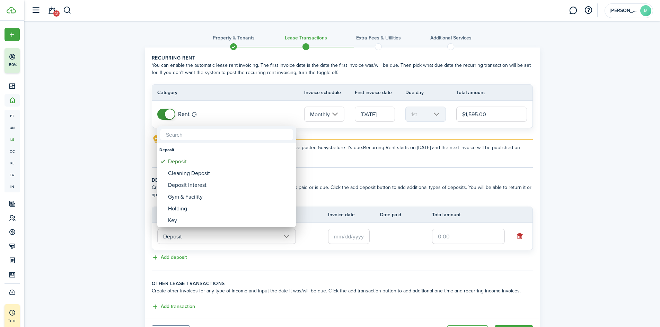
click at [400, 176] on div at bounding box center [330, 164] width 771 height 438
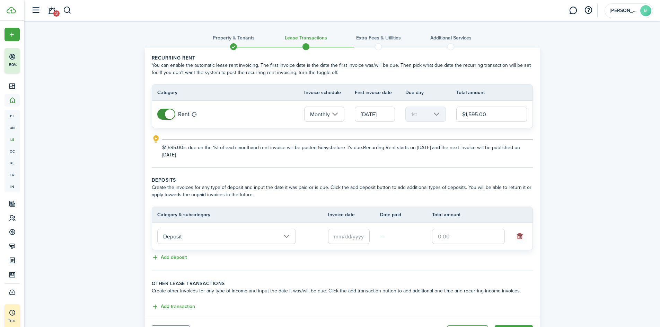
click at [523, 238] on button "button" at bounding box center [520, 237] width 10 height 10
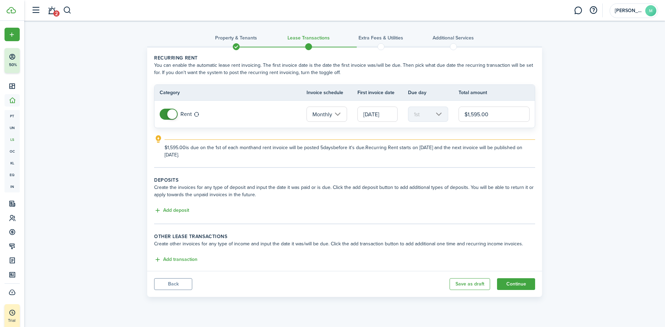
click at [512, 288] on button "Continue" at bounding box center [516, 285] width 38 height 12
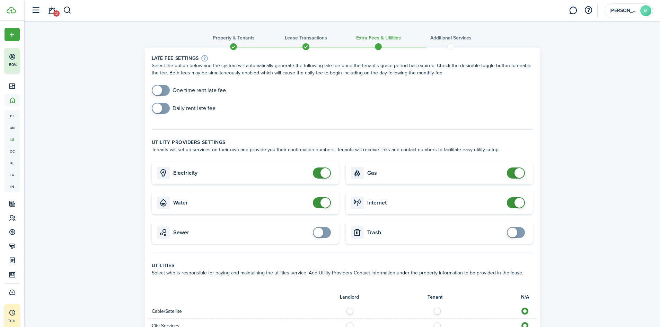
click at [158, 92] on span at bounding box center [157, 91] width 10 height 10
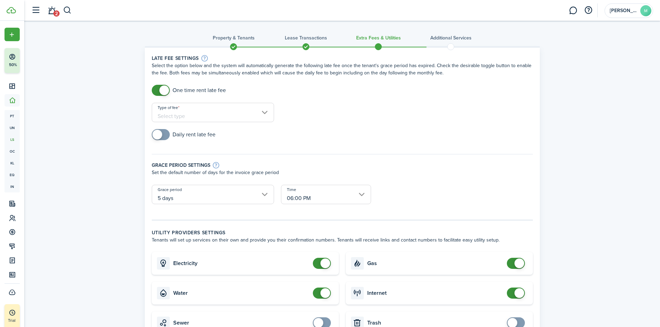
click at [210, 117] on input "Type of fee" at bounding box center [213, 112] width 122 height 19
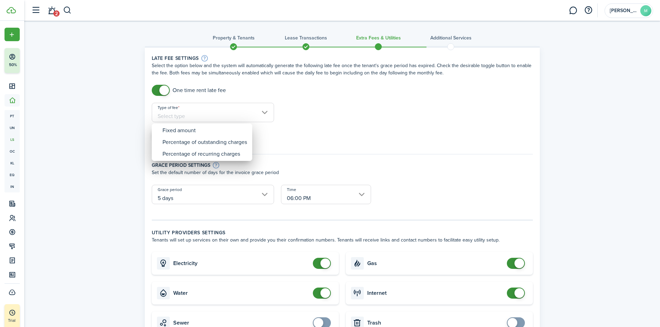
click at [210, 117] on div at bounding box center [330, 164] width 771 height 438
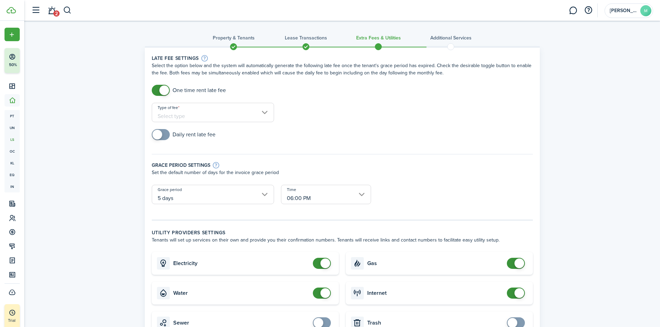
checkbox input "false"
click at [164, 90] on span at bounding box center [164, 91] width 10 height 10
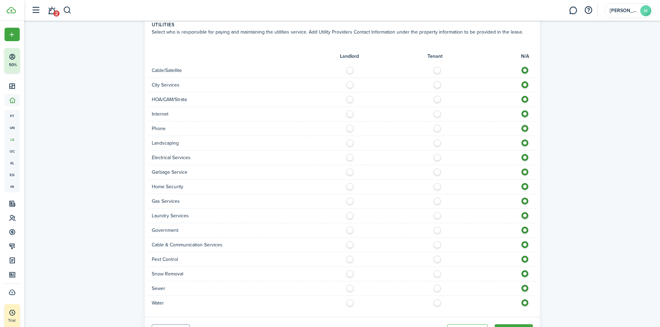
scroll to position [243, 0]
click at [350, 171] on label at bounding box center [352, 168] width 12 height 3
radio input "true"
click at [438, 68] on label at bounding box center [439, 66] width 12 height 3
radio input "true"
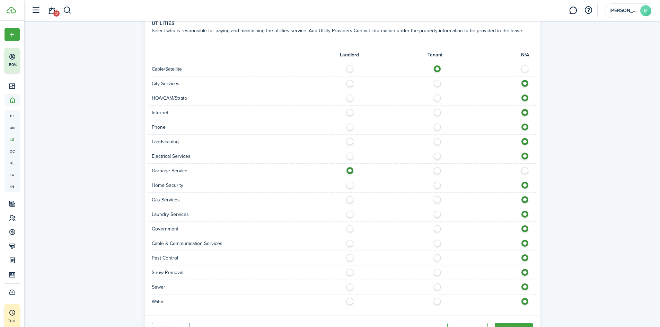
click at [437, 84] on label at bounding box center [439, 81] width 12 height 3
radio input "true"
click at [437, 117] on div "Internet" at bounding box center [342, 113] width 388 height 15
click at [438, 113] on label at bounding box center [439, 110] width 12 height 3
radio input "true"
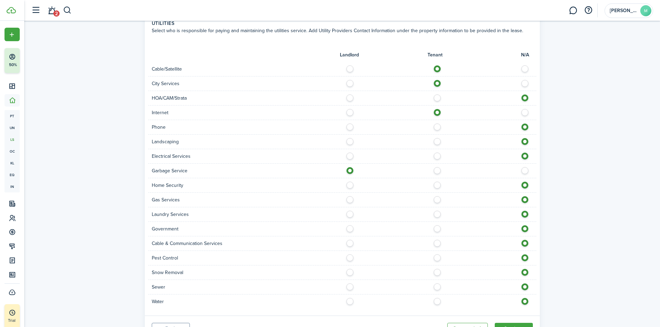
click at [436, 127] on label at bounding box center [439, 125] width 12 height 3
radio input "true"
click at [352, 142] on label at bounding box center [352, 139] width 12 height 3
radio input "true"
click at [438, 156] on label at bounding box center [439, 154] width 12 height 3
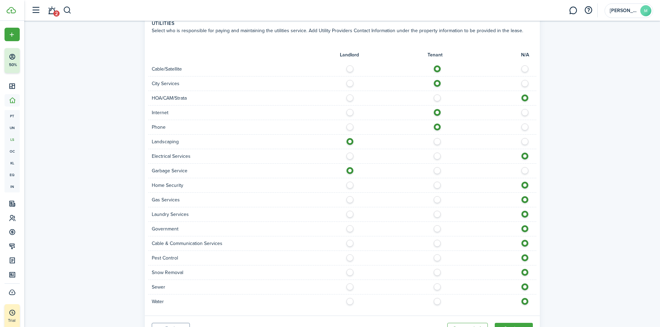
radio input "true"
click at [439, 185] on label at bounding box center [439, 183] width 12 height 3
radio input "true"
click at [438, 200] on label at bounding box center [439, 197] width 12 height 3
radio input "true"
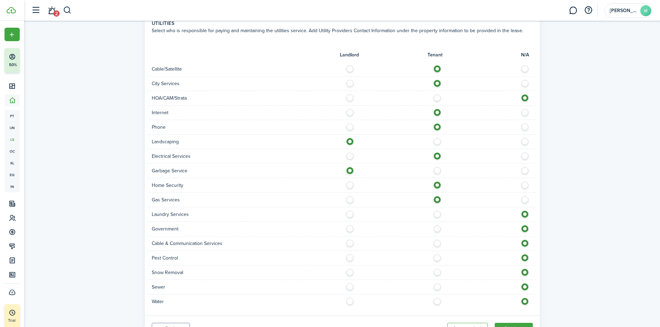
click at [436, 215] on label at bounding box center [439, 212] width 12 height 3
radio input "true"
click at [436, 229] on label at bounding box center [439, 227] width 12 height 3
radio input "true"
click at [438, 244] on label at bounding box center [439, 241] width 12 height 3
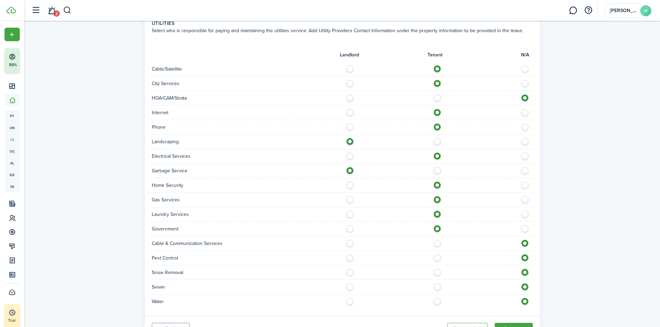
radio input "true"
click at [439, 258] on label at bounding box center [439, 256] width 12 height 3
radio input "true"
click at [438, 273] on label at bounding box center [439, 270] width 12 height 3
radio input "true"
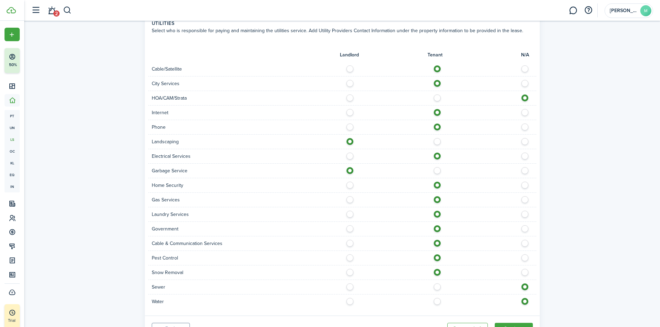
click at [438, 287] on label at bounding box center [439, 285] width 12 height 3
radio input "true"
click at [439, 306] on div "Water" at bounding box center [342, 302] width 388 height 14
click at [435, 302] on label at bounding box center [439, 299] width 12 height 3
radio input "true"
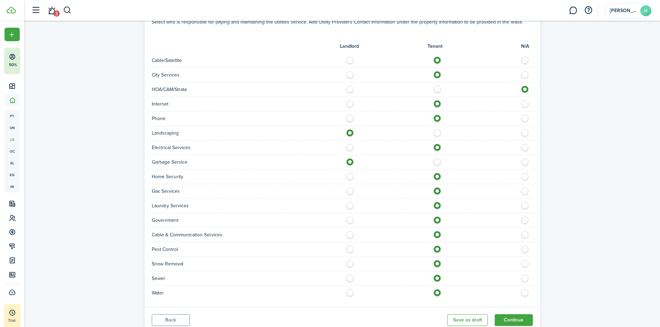
scroll to position [276, 0]
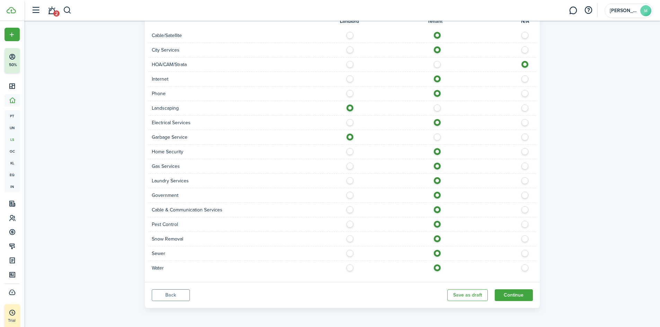
click at [514, 296] on button "Continue" at bounding box center [514, 296] width 38 height 12
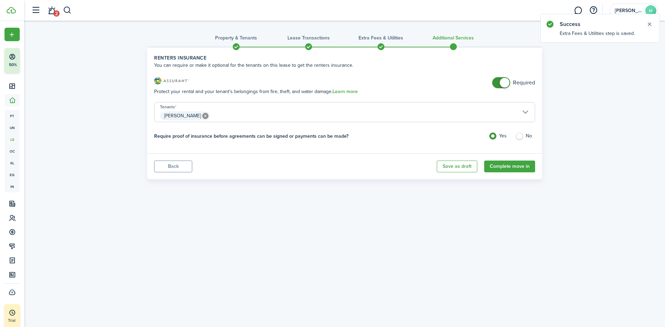
click at [522, 112] on span "[PERSON_NAME]" at bounding box center [345, 116] width 380 height 12
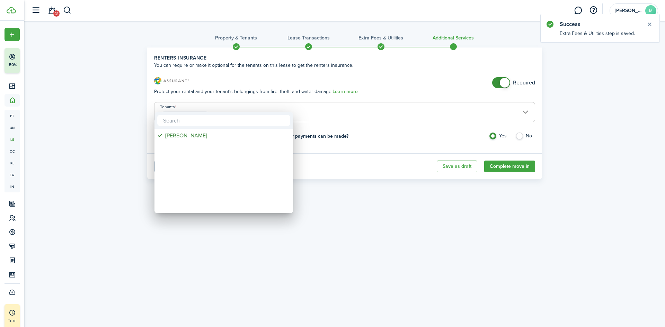
click at [522, 112] on div at bounding box center [333, 164] width 776 height 438
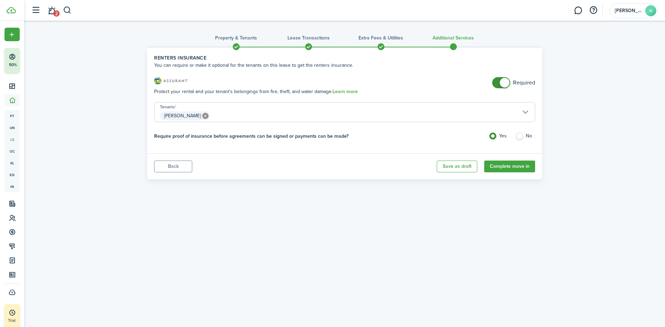
click at [522, 138] on label "No" at bounding box center [526, 138] width 20 height 10
radio input "false"
radio input "true"
click at [510, 168] on button "Complete move in" at bounding box center [509, 167] width 51 height 12
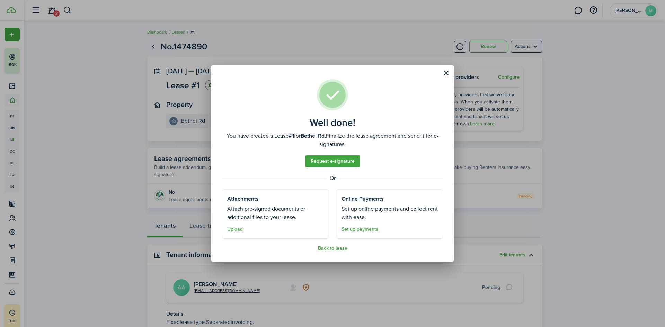
click at [235, 230] on button "Upload" at bounding box center [235, 230] width 16 height 6
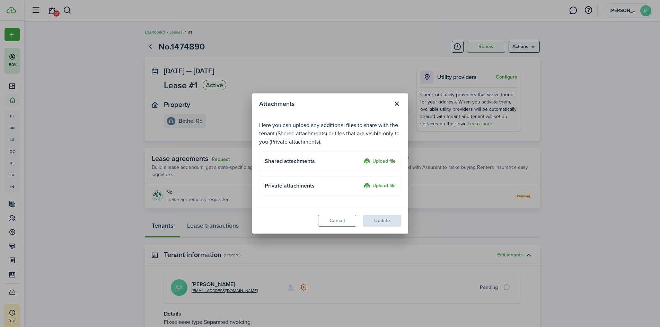
click at [383, 188] on label "Upload file" at bounding box center [380, 186] width 32 height 8
click at [361, 182] on input "Upload file" at bounding box center [361, 182] width 0 height 0
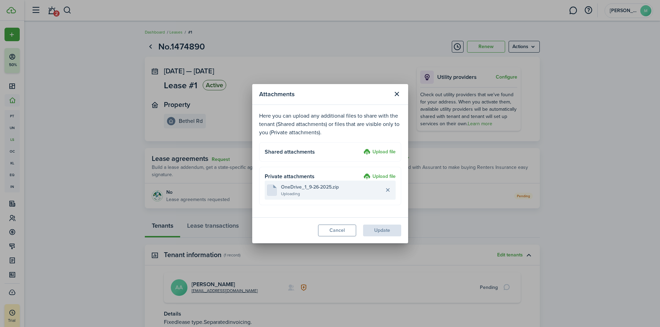
click at [390, 188] on button "Delete file" at bounding box center [388, 190] width 12 height 12
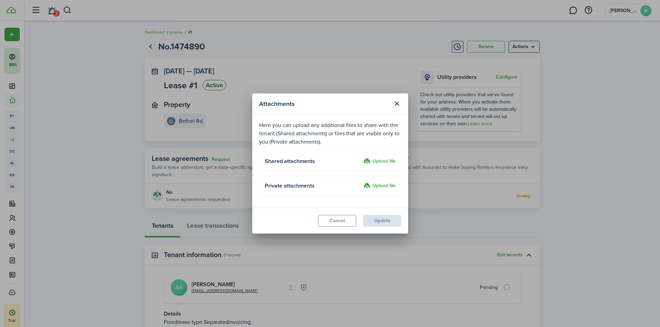
click at [338, 224] on button "Cancel" at bounding box center [337, 221] width 38 height 12
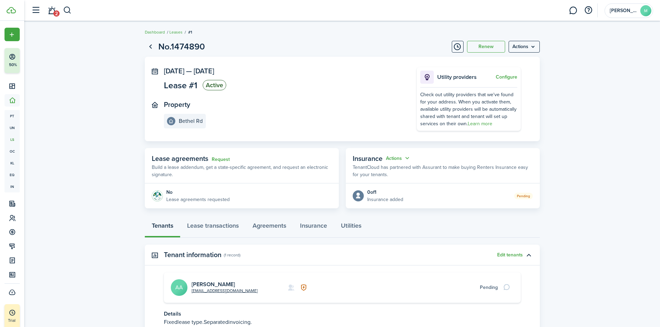
click at [470, 293] on card "[EMAIL_ADDRESS][DOMAIN_NAME] [PERSON_NAME] AA Pending" at bounding box center [342, 288] width 357 height 30
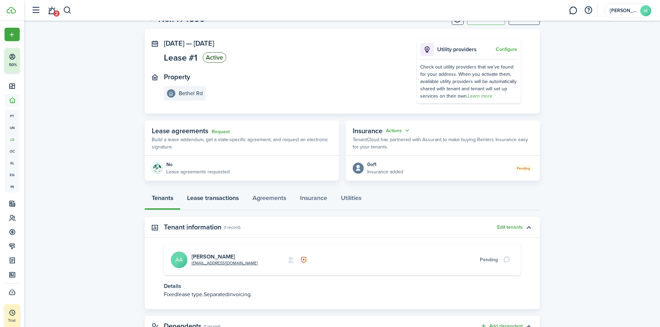
scroll to position [40, 0]
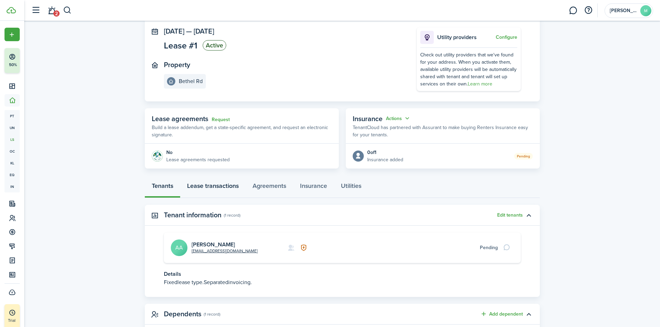
click at [202, 189] on link "Lease transactions" at bounding box center [212, 187] width 65 height 21
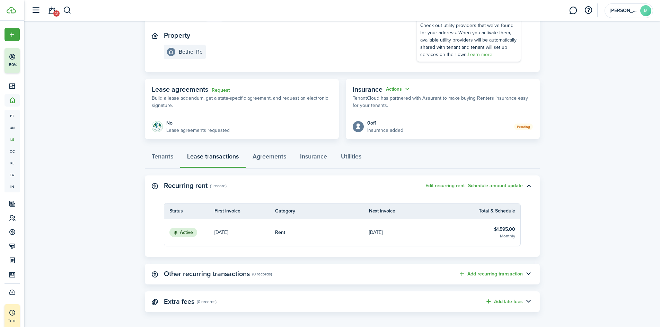
scroll to position [73, 0]
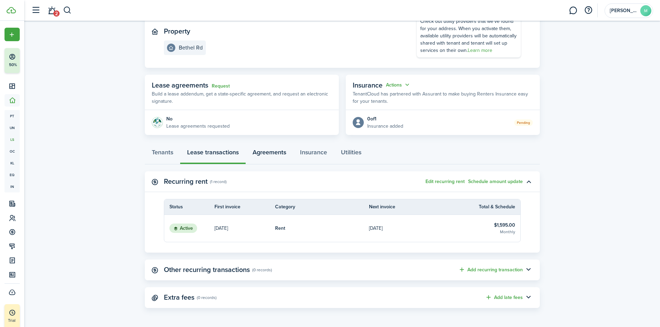
click at [277, 154] on link "Agreements" at bounding box center [269, 154] width 47 height 21
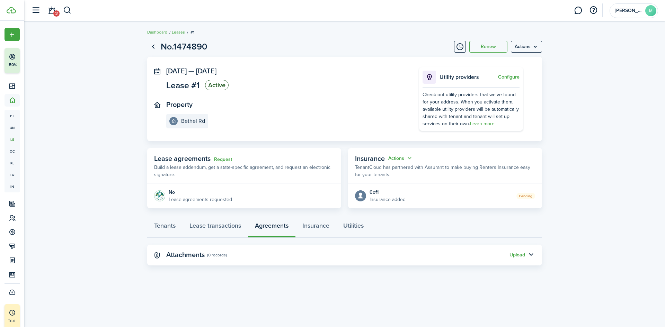
click at [514, 254] on button "Upload" at bounding box center [518, 256] width 16 height 6
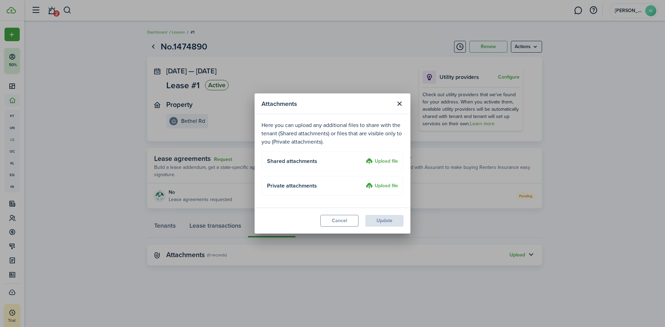
click at [386, 160] on label "Upload file" at bounding box center [382, 162] width 32 height 8
click at [364, 158] on input "Upload file" at bounding box center [364, 158] width 0 height 0
click at [347, 221] on button "Cancel" at bounding box center [340, 221] width 38 height 12
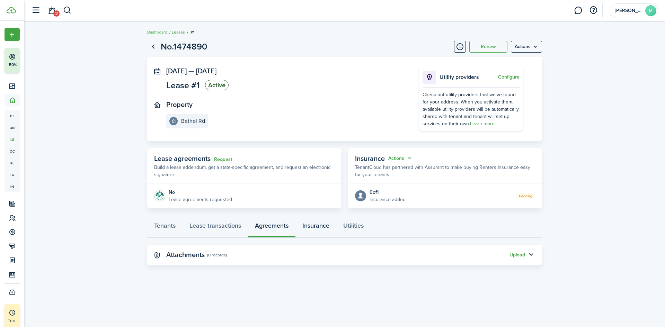
click at [315, 228] on link "Insurance" at bounding box center [316, 227] width 41 height 21
click at [349, 223] on link "Utilities" at bounding box center [353, 227] width 34 height 21
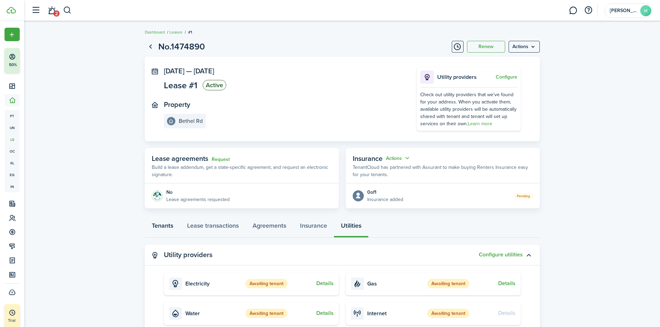
click at [158, 229] on link "Tenants" at bounding box center [162, 227] width 35 height 21
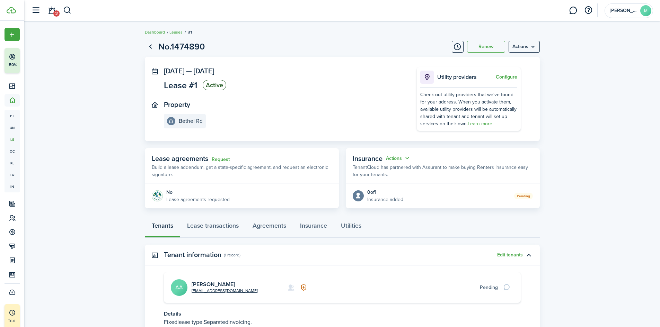
click at [524, 47] on menu-btn "Actions" at bounding box center [524, 47] width 31 height 12
click at [457, 46] on button "Timeline" at bounding box center [458, 47] width 12 height 12
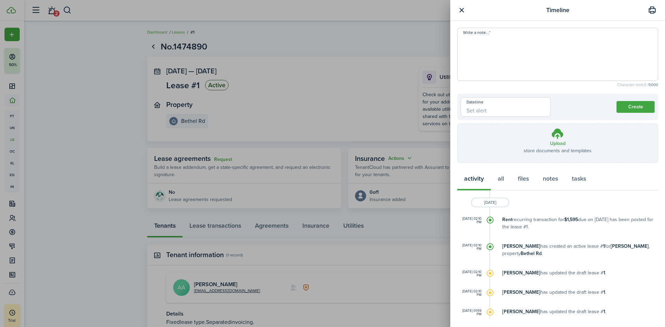
click at [541, 221] on p "Rent recurring transaction for $1,595 due on [DATE] has been posted for the lea…" at bounding box center [580, 223] width 156 height 15
click at [527, 231] on timeline-item-body "Rent recurring transaction for $1,595 due on [DATE] has been posted for the lea…" at bounding box center [570, 225] width 177 height 18
click at [517, 231] on timeline-item-body "Rent recurring transaction for $1,595 due on [DATE] has been posted for the lea…" at bounding box center [570, 225] width 177 height 18
click at [490, 218] on div at bounding box center [490, 220] width 7 height 7
click at [546, 220] on p "Rent recurring transaction for $1,595 due on [DATE] has been posted for the lea…" at bounding box center [580, 223] width 156 height 15
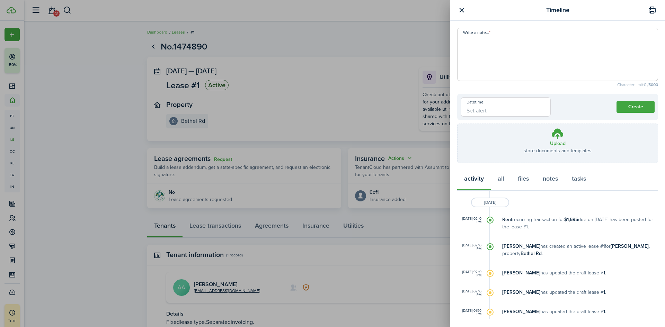
click at [546, 220] on p "Rent recurring transaction for $1,595 due on [DATE] has been posted for the lea…" at bounding box center [580, 223] width 156 height 15
click at [595, 224] on p "Rent recurring transaction for $1,595 due on [DATE] has been posted for the lea…" at bounding box center [580, 223] width 156 height 15
click at [461, 10] on button "button" at bounding box center [461, 10] width 9 height 9
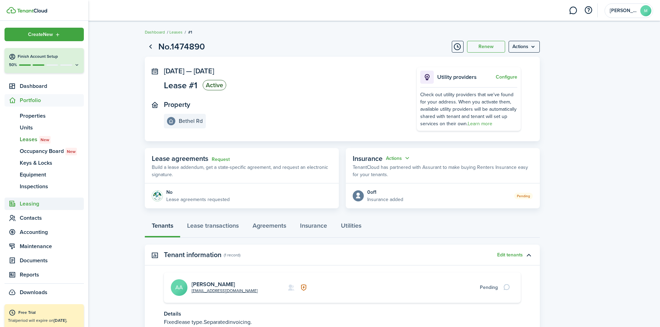
click at [30, 208] on span "Leasing" at bounding box center [52, 204] width 64 height 8
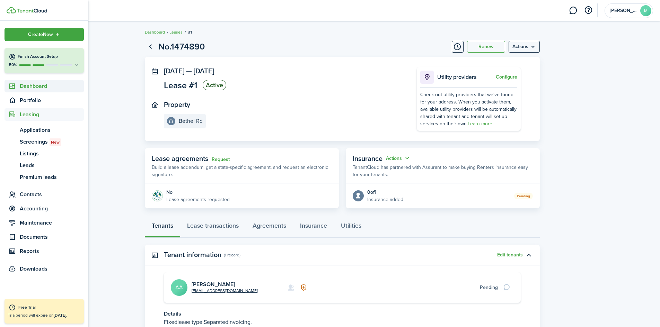
click at [29, 85] on span "Dashboard" at bounding box center [52, 86] width 64 height 8
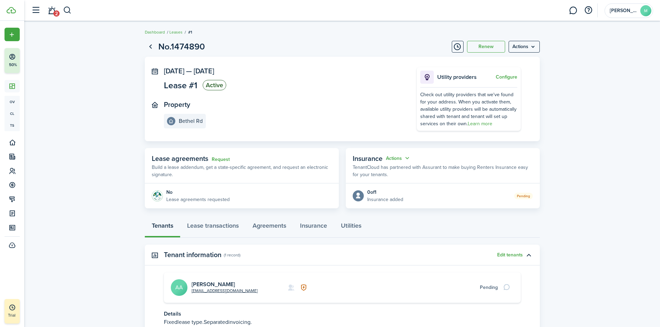
click at [524, 49] on menu-btn "Actions" at bounding box center [524, 47] width 31 height 12
drag, startPoint x: 524, startPoint y: 49, endPoint x: 484, endPoint y: 60, distance: 41.2
click at [484, 60] on body "Create New Finish Account Setup 50% Dashboard ov Overview cl Calendar ts Tasks …" at bounding box center [330, 163] width 660 height 327
click at [512, 49] on menu-btn "Actions" at bounding box center [524, 47] width 31 height 12
click at [508, 63] on button "Edit" at bounding box center [509, 62] width 61 height 12
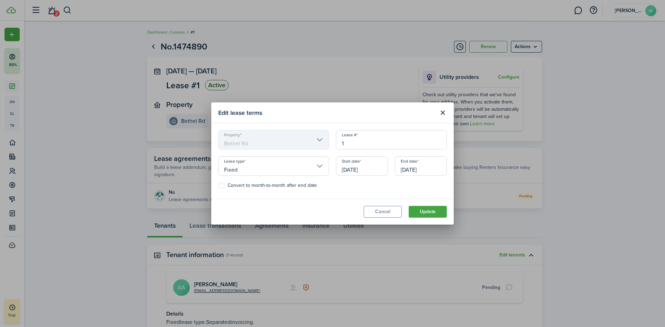
click at [435, 213] on button "Update" at bounding box center [428, 212] width 38 height 12
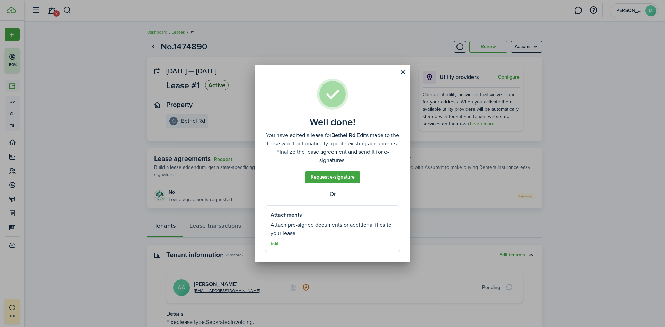
click at [276, 245] on button "Edit" at bounding box center [275, 244] width 8 height 6
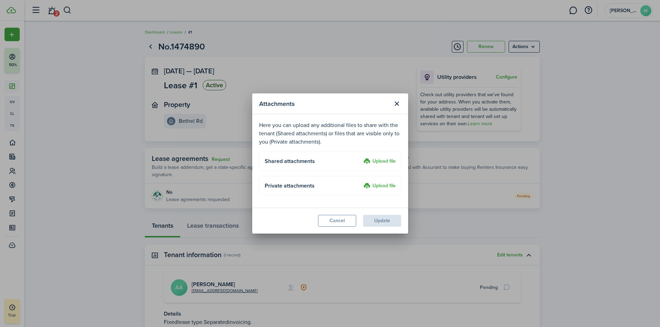
click at [383, 162] on label "Upload file" at bounding box center [380, 162] width 32 height 8
click at [361, 158] on input "Upload file" at bounding box center [361, 158] width 0 height 0
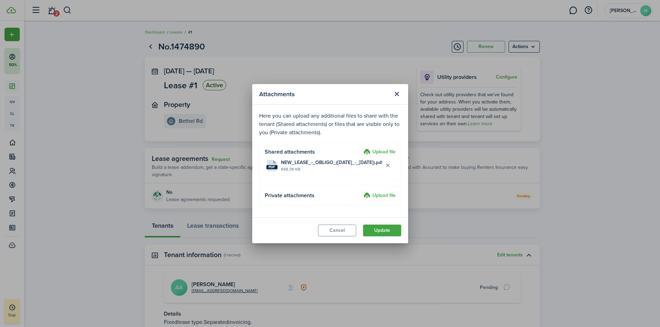
click at [375, 194] on label "Upload file" at bounding box center [380, 196] width 32 height 8
click at [361, 192] on input "Upload file" at bounding box center [361, 192] width 0 height 0
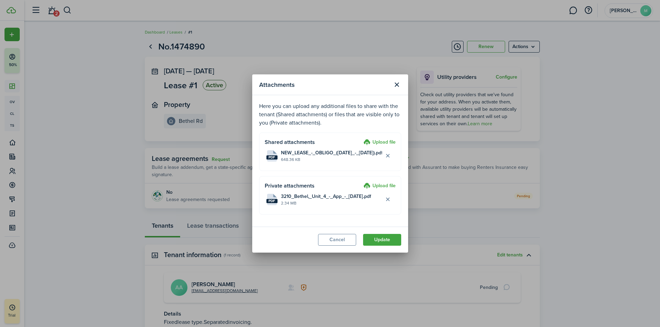
click at [384, 239] on button "Update" at bounding box center [382, 240] width 38 height 12
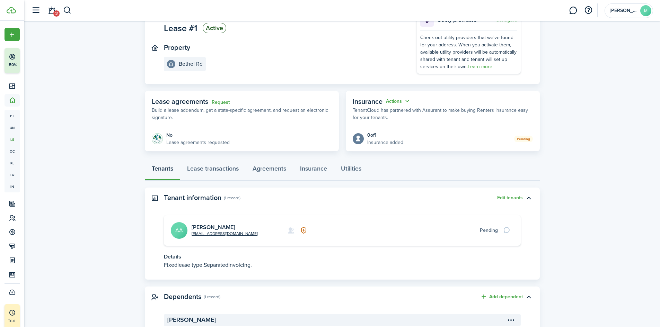
scroll to position [69, 0]
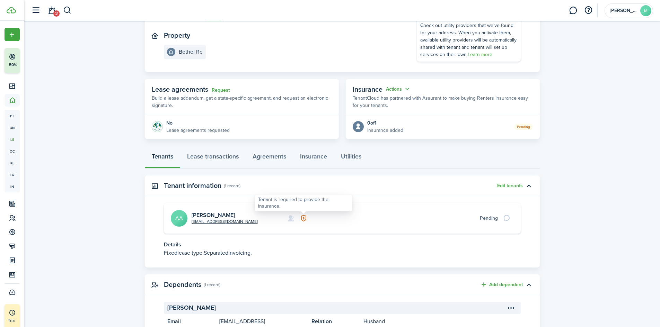
click at [304, 221] on icon at bounding box center [303, 218] width 7 height 7
click at [303, 215] on icon at bounding box center [303, 218] width 7 height 7
click at [400, 90] on button "Actions" at bounding box center [398, 89] width 25 height 8
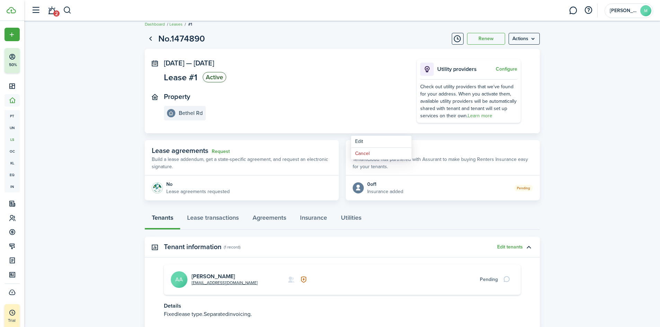
scroll to position [0, 0]
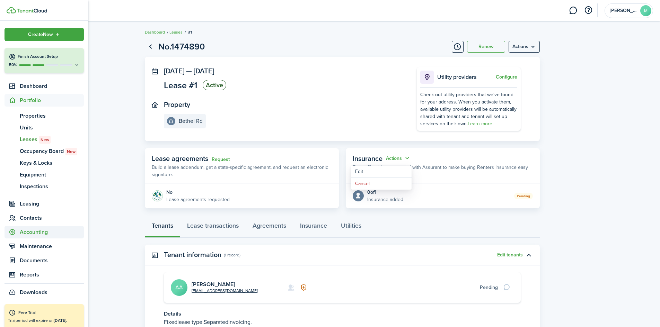
click at [35, 236] on span "Accounting" at bounding box center [52, 232] width 64 height 8
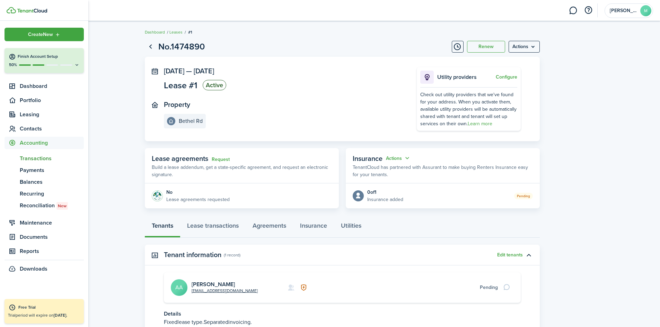
click at [33, 158] on span "Transactions" at bounding box center [52, 159] width 64 height 8
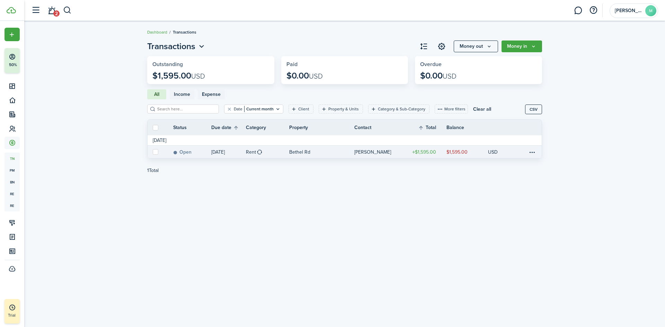
click at [157, 153] on label at bounding box center [156, 152] width 6 height 6
click at [153, 152] on input "checkbox" at bounding box center [152, 152] width 0 height 0
checkbox input "true"
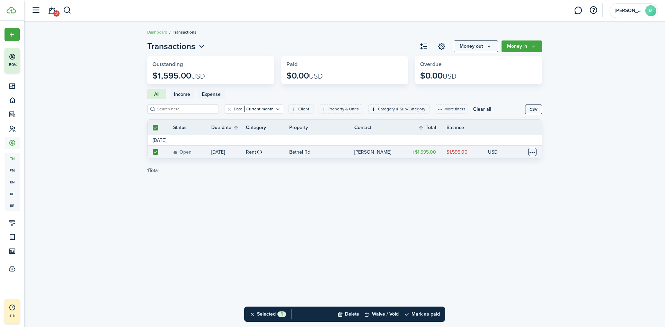
click at [536, 151] on table-menu-btn-icon at bounding box center [532, 152] width 8 height 8
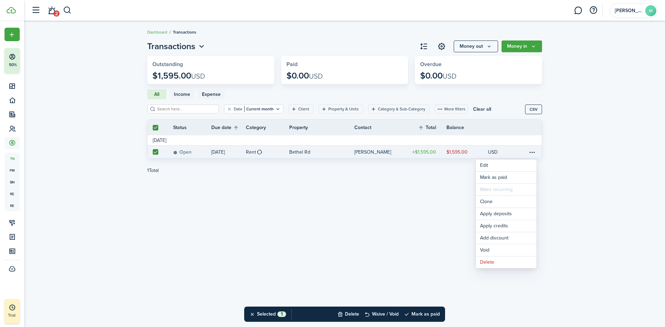
click at [379, 235] on div "Transactions Money out Money in Outstanding $1,595.00 USD Paid $0.00 USD Overdu…" at bounding box center [344, 174] width 641 height 275
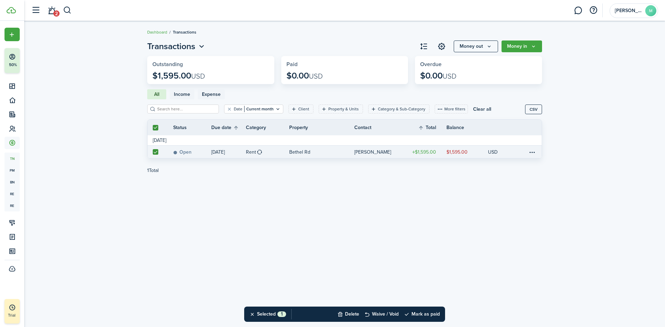
click at [158, 127] on th at bounding box center [155, 128] width 15 height 6
click at [157, 151] on label at bounding box center [156, 152] width 6 height 6
click at [153, 152] on input "checkbox" at bounding box center [152, 152] width 0 height 0
checkbox input "false"
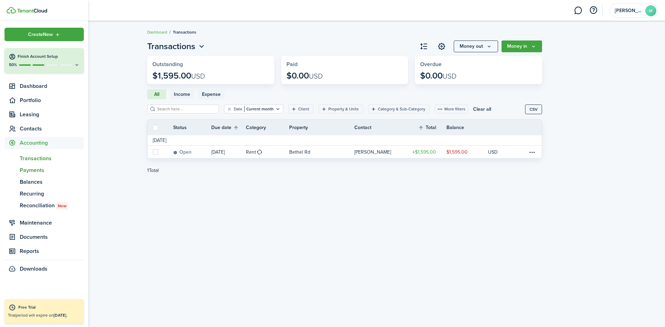
click at [41, 170] on span "Payments" at bounding box center [52, 170] width 64 height 8
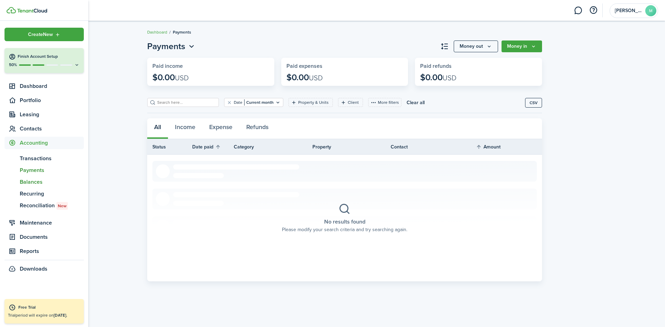
click at [40, 182] on span "Balances" at bounding box center [52, 182] width 64 height 8
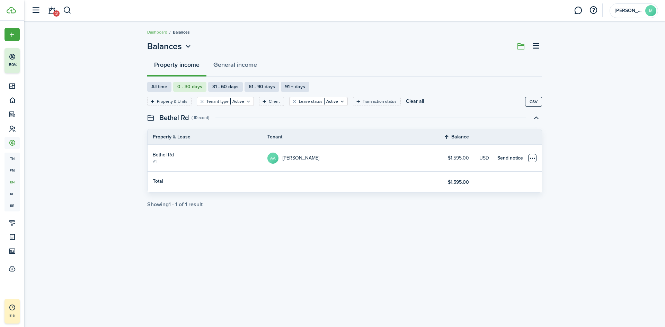
click at [535, 159] on table-menu-btn-icon "Open menu" at bounding box center [532, 158] width 8 height 8
click at [509, 158] on link "Send notice" at bounding box center [511, 158] width 26 height 7
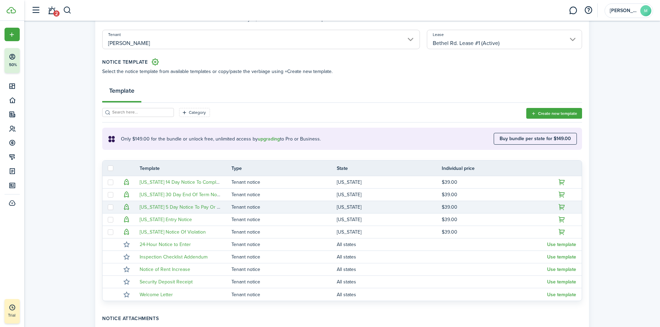
scroll to position [35, 0]
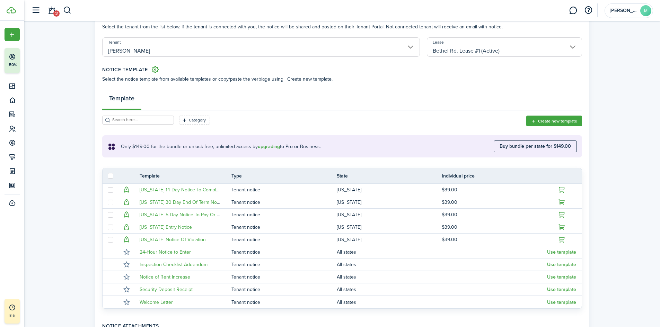
click at [126, 117] on input "search" at bounding box center [141, 120] width 61 height 7
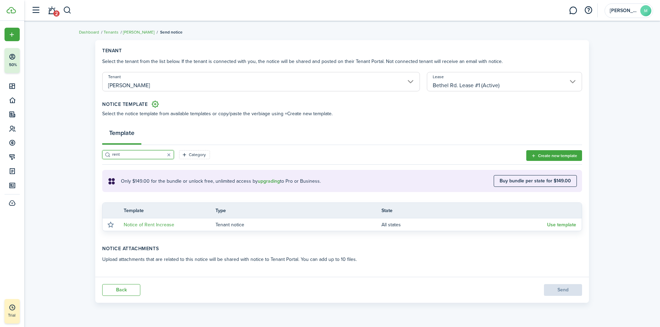
scroll to position [0, 0]
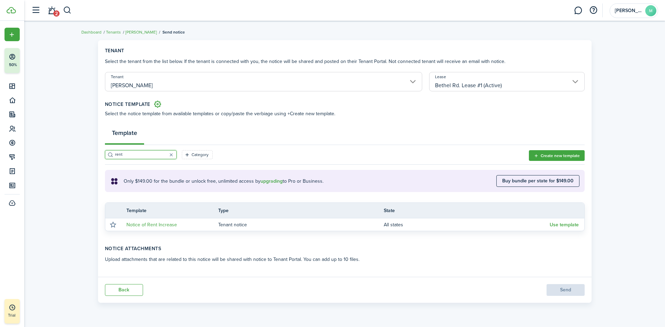
type input "rent"
click at [167, 154] on button "button" at bounding box center [172, 155] width 10 height 10
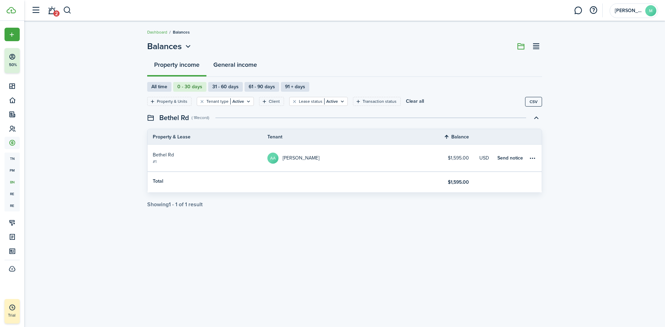
click at [228, 63] on button "General income" at bounding box center [236, 66] width 58 height 21
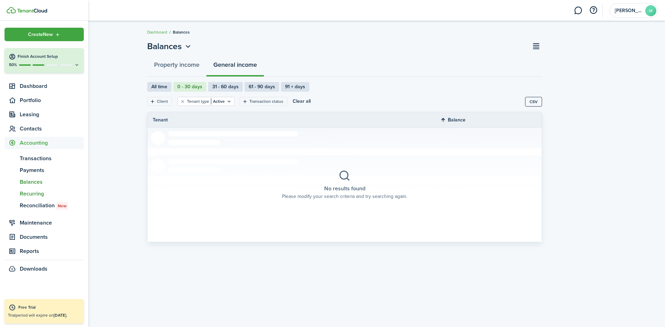
click at [36, 195] on span "Recurring" at bounding box center [52, 194] width 64 height 8
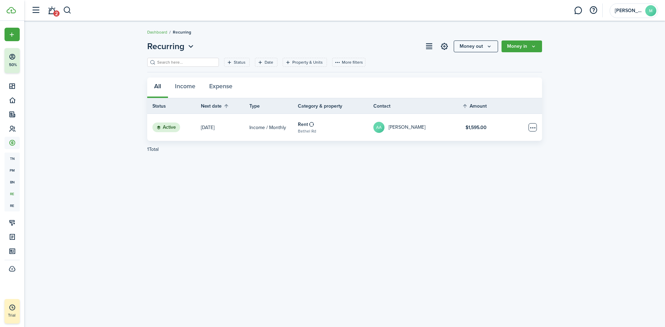
click at [536, 129] on table-menu-btn-icon "Open menu" at bounding box center [533, 127] width 8 height 8
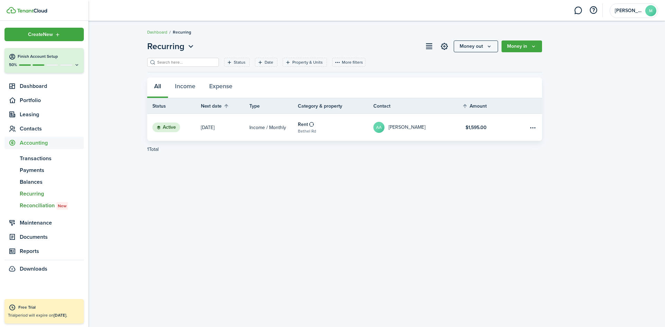
click at [42, 205] on span "Reconciliation New" at bounding box center [52, 206] width 64 height 8
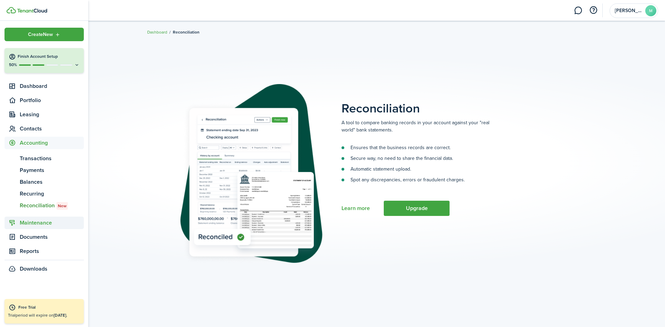
click at [36, 222] on span "Maintenance" at bounding box center [52, 223] width 64 height 8
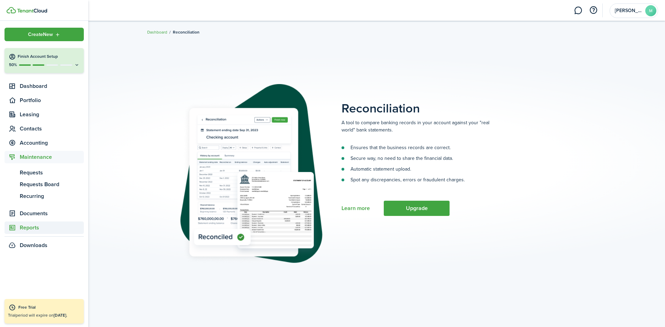
click at [35, 226] on span "Reports" at bounding box center [52, 228] width 64 height 8
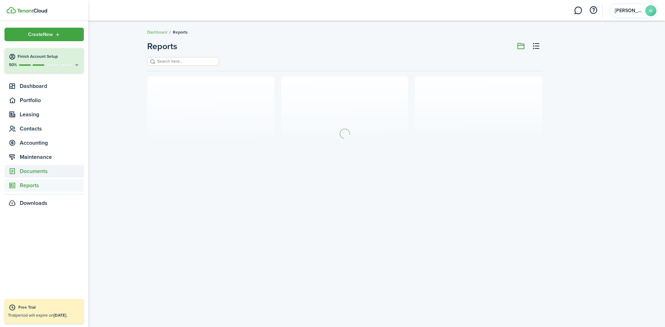
click at [27, 171] on span "Documents" at bounding box center [52, 171] width 64 height 8
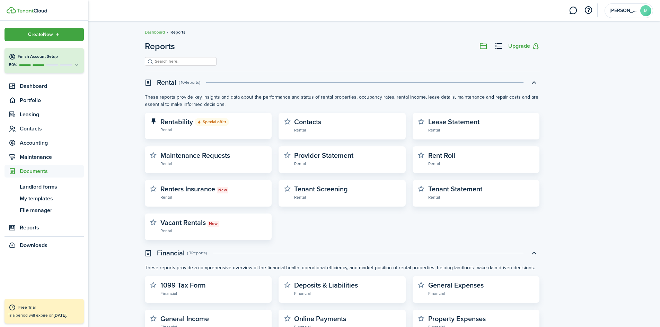
click at [18, 63] on div "50%" at bounding box center [44, 65] width 71 height 6
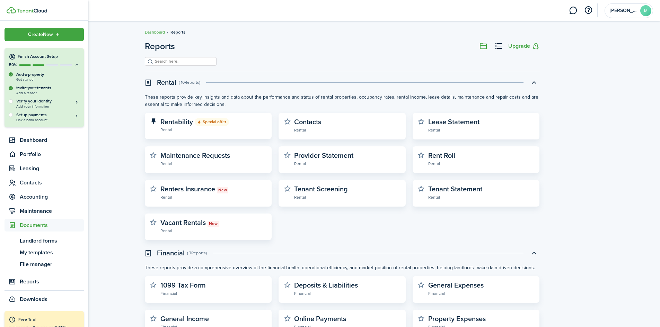
click at [27, 93] on div "Invite your tenants Add a tenant" at bounding box center [44, 90] width 71 height 10
click at [26, 86] on div "Invite your tenants Add a tenant" at bounding box center [44, 90] width 71 height 10
click at [11, 85] on div "Add a property Get started Invite your tenants Add a tenant Verify your identit…" at bounding box center [44, 99] width 79 height 56
click at [12, 89] on div at bounding box center [11, 88] width 4 height 4
click at [23, 93] on div "Invite your tenants Add a tenant" at bounding box center [44, 90] width 71 height 10
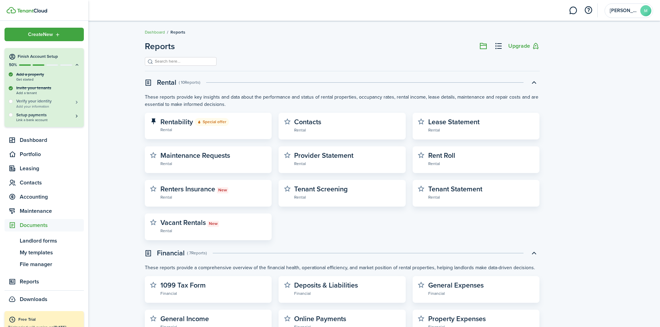
click at [73, 103] on button "Verify your identity Add your information" at bounding box center [47, 103] width 63 height 10
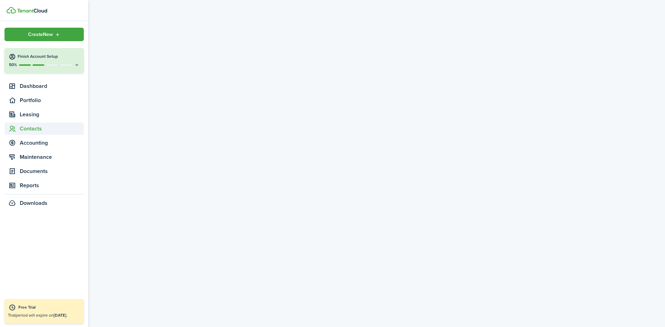
click at [24, 132] on span "Contacts" at bounding box center [52, 129] width 64 height 8
click at [24, 145] on span "Tenants" at bounding box center [52, 144] width 64 height 8
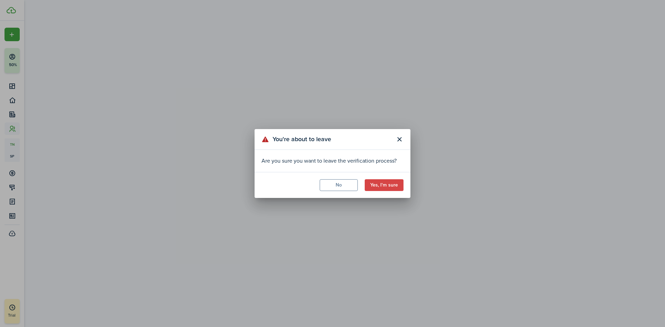
click at [341, 186] on button "No" at bounding box center [339, 186] width 38 height 12
